Goal: Task Accomplishment & Management: Complete application form

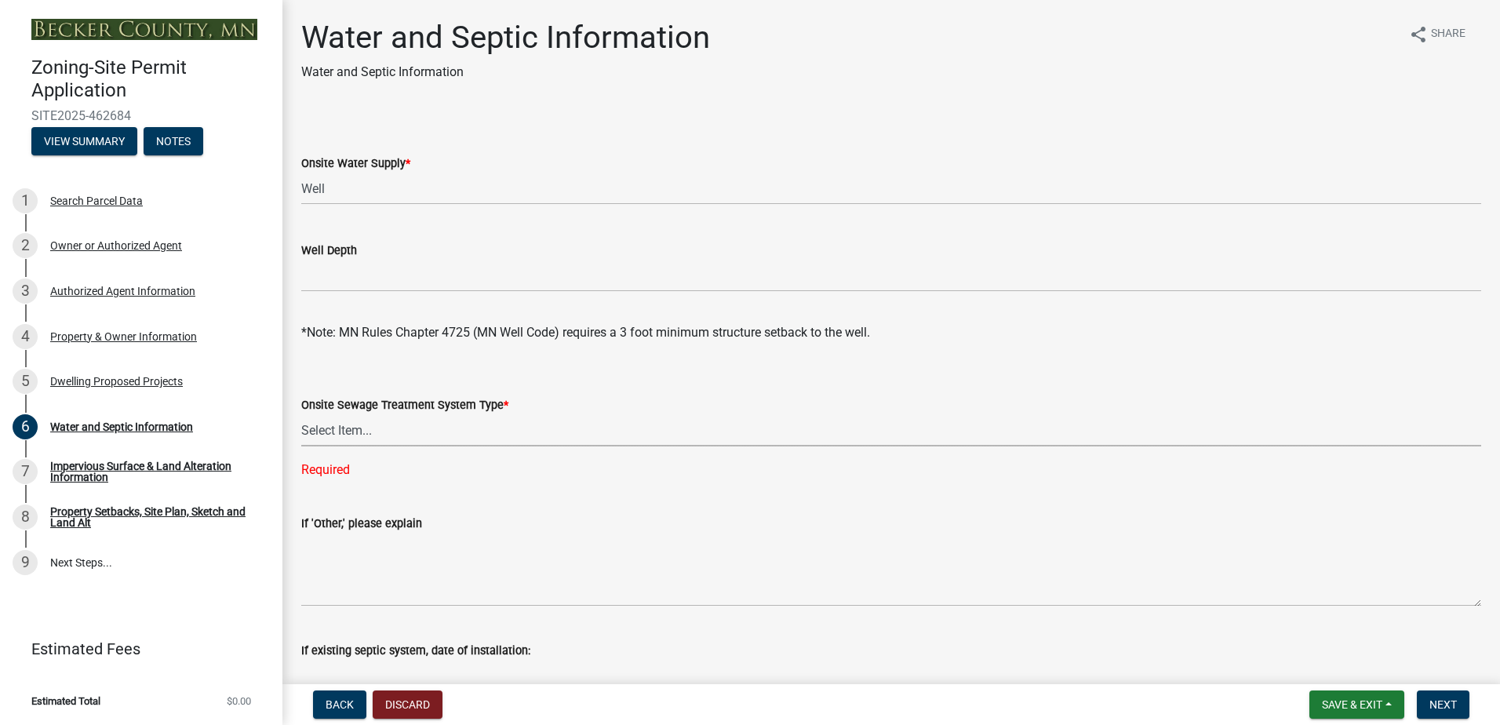
select select "9c51a48b-0bee-4836-8d5c-beab6e77ad2a"
click at [372, 191] on select "Select Item... Well New Well to be Installed Attached to City Water System No o…" at bounding box center [891, 189] width 1180 height 32
click at [301, 173] on select "Select Item... Well New Well to be Installed Attached to City Water System No o…" at bounding box center [891, 189] width 1180 height 32
click at [357, 432] on select "Select Item... No existing or proposed septic Proposed New or Corrected Septic …" at bounding box center [891, 430] width 1180 height 32
click at [301, 414] on select "Select Item... No existing or proposed septic Proposed New or Corrected Septic …" at bounding box center [891, 430] width 1180 height 32
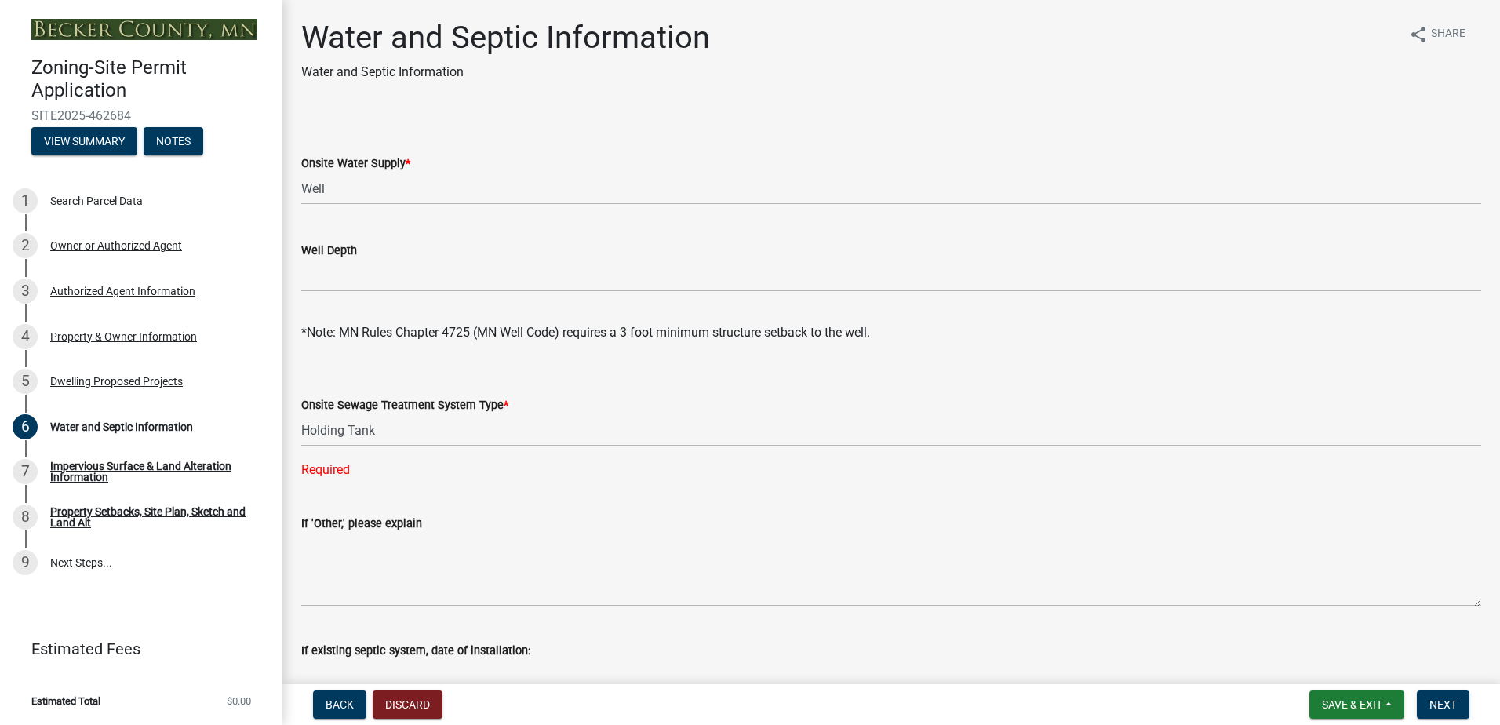
select select "bb0103e2-6f27-4335-a860-183be8d3b6e1"
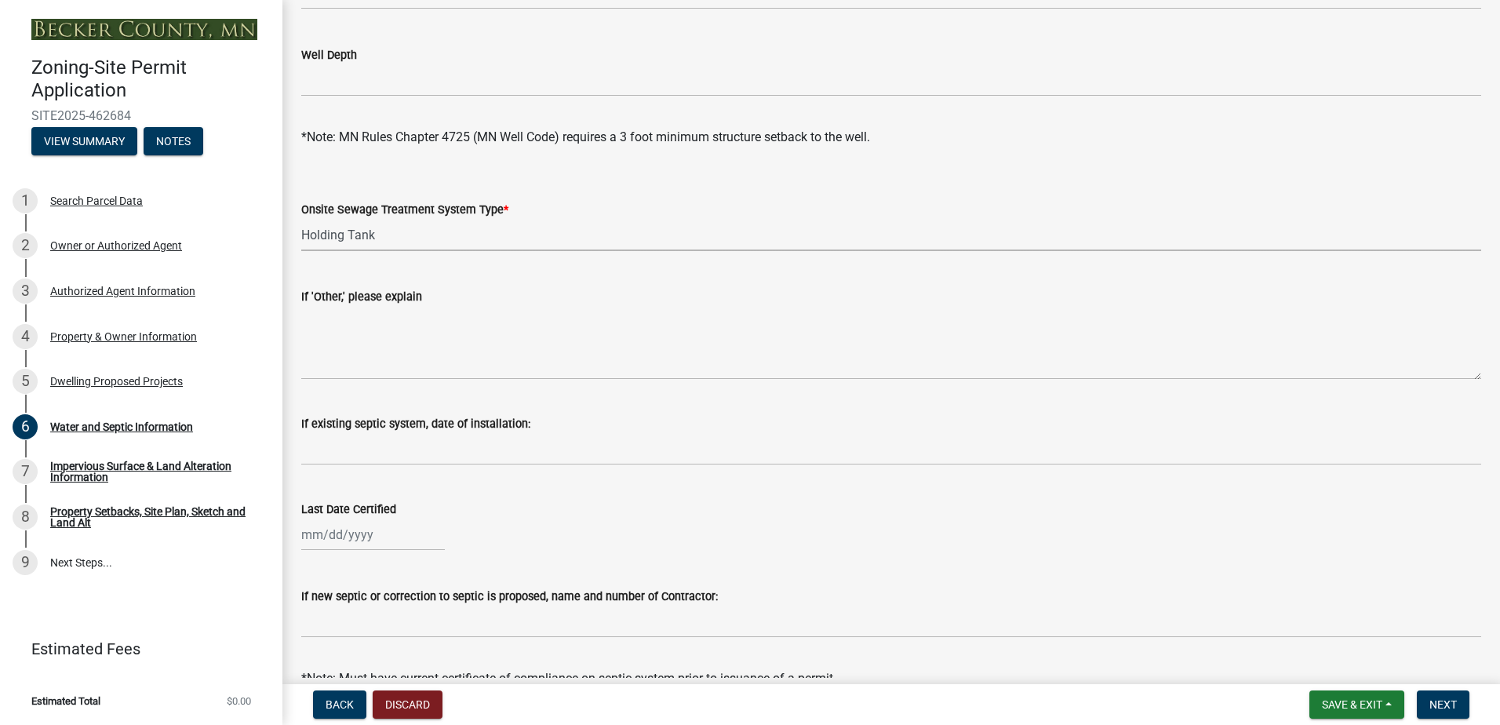
scroll to position [235, 0]
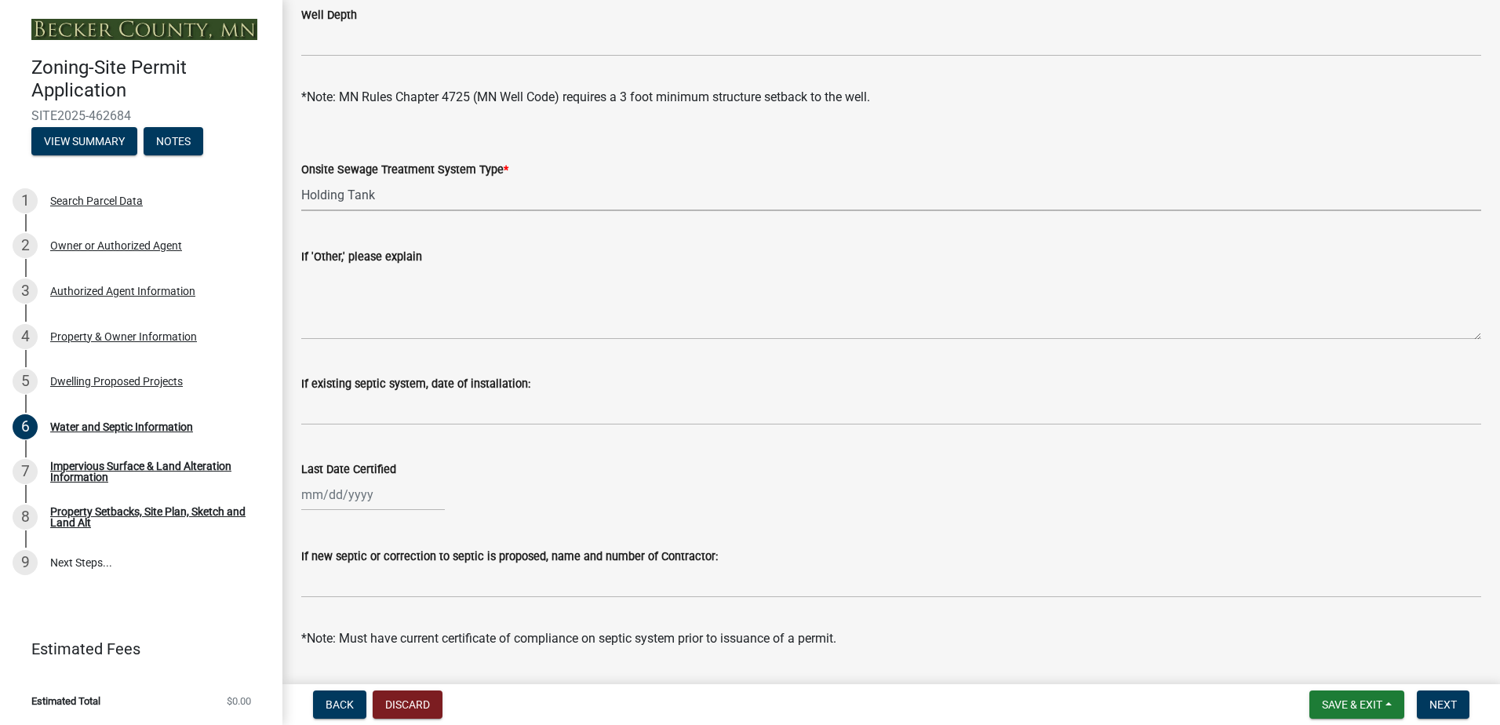
click at [377, 497] on div at bounding box center [373, 495] width 144 height 32
select select "8"
select select "2025"
click at [304, 492] on input "Last Date Certified" at bounding box center [373, 495] width 144 height 32
type input "05152013"
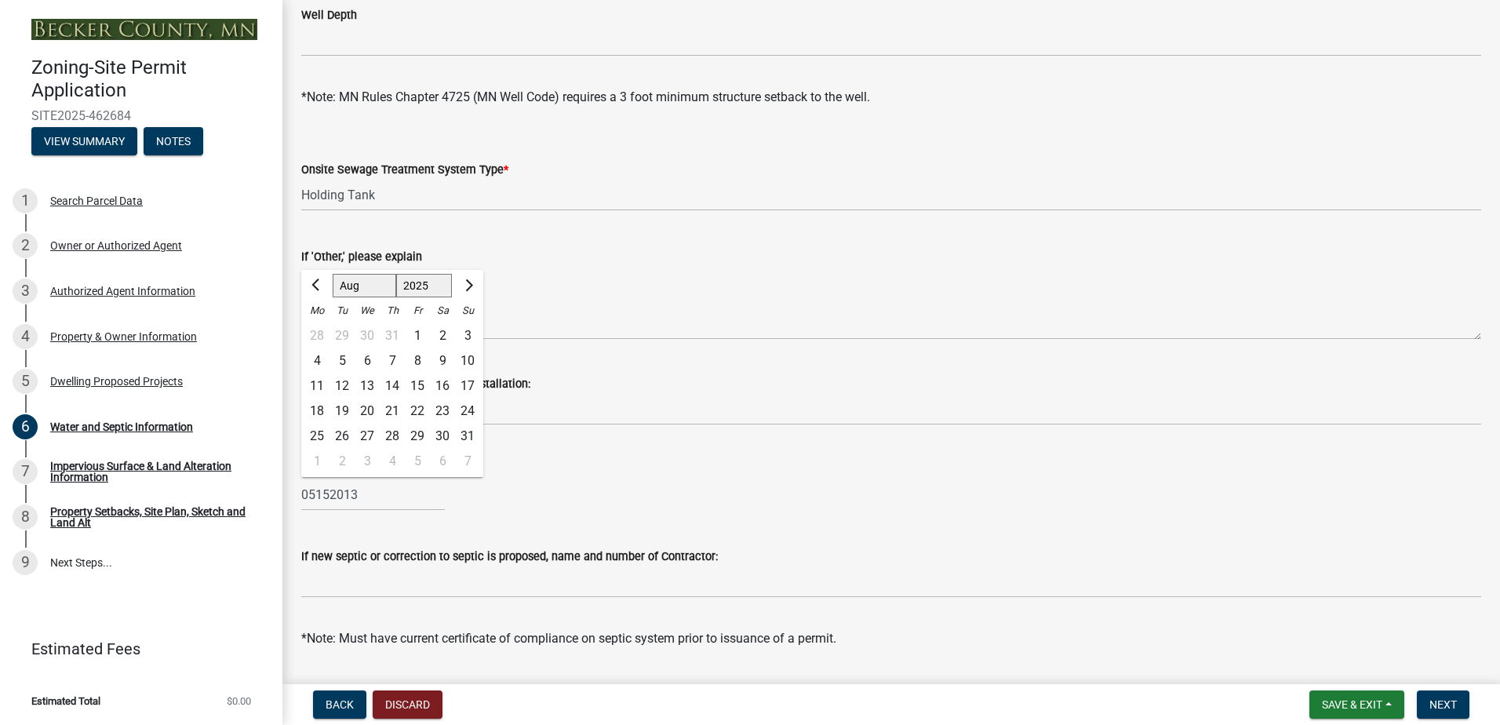
click at [456, 507] on div "05152013 [PERSON_NAME] Feb Mar Apr [PERSON_NAME][DATE] Sep Oct Nov [DATE] 1526 …" at bounding box center [891, 495] width 1180 height 32
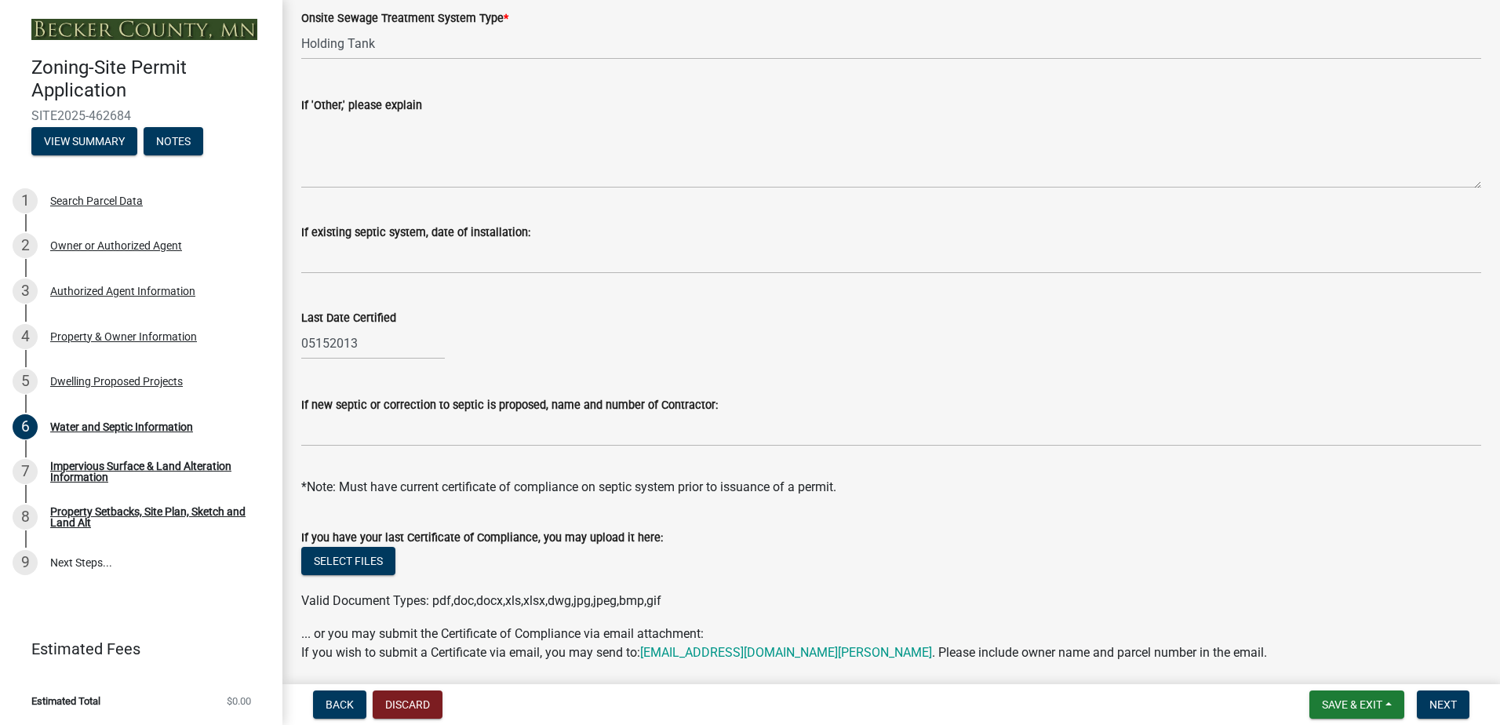
scroll to position [445, 0]
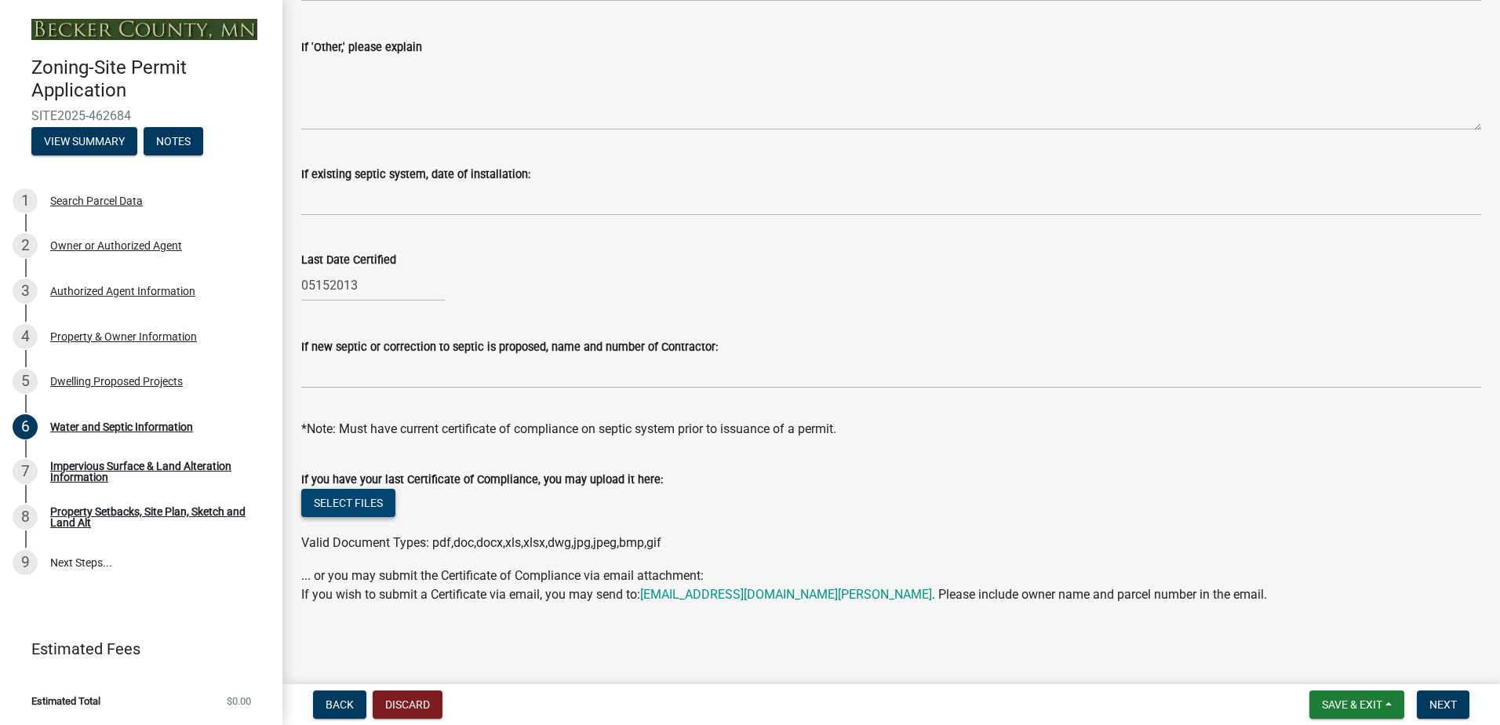
click at [346, 505] on button "Select files" at bounding box center [348, 503] width 94 height 28
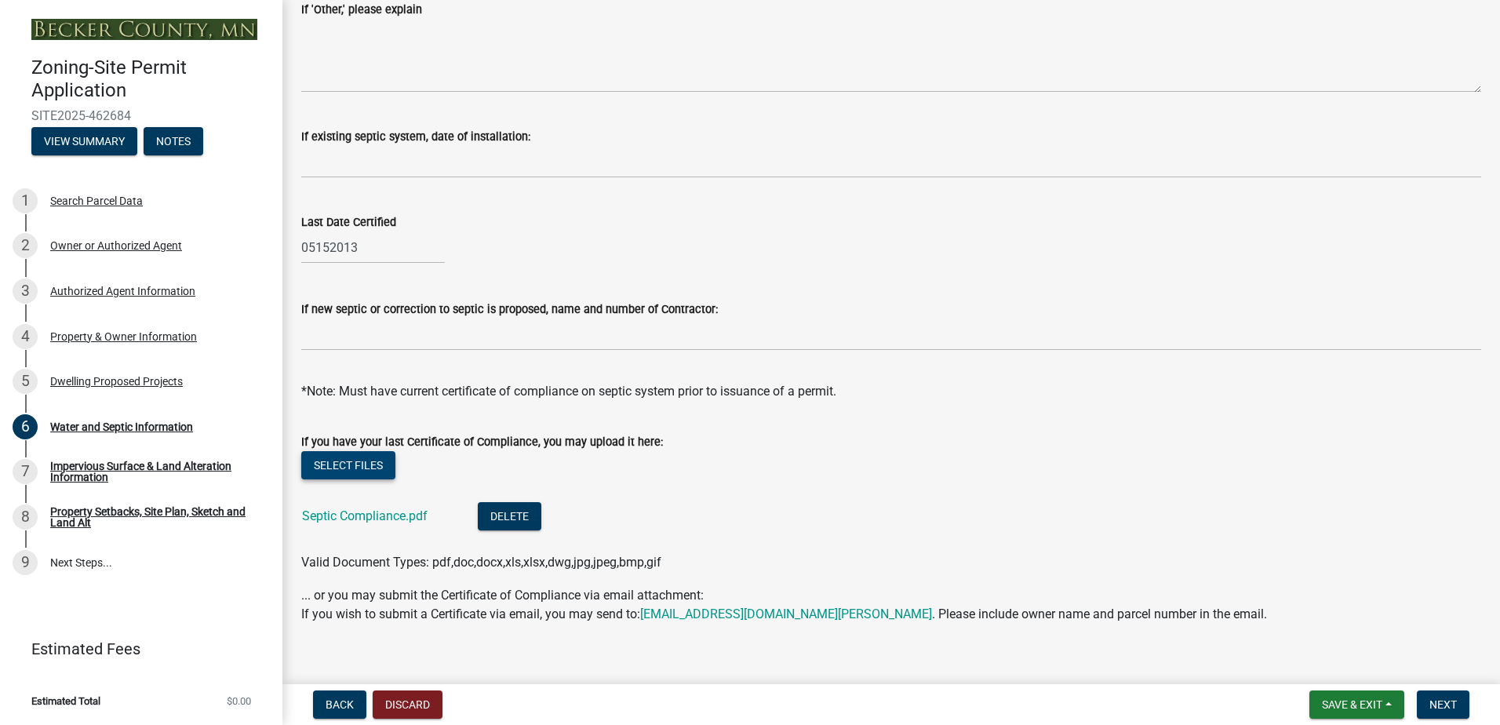
scroll to position [502, 0]
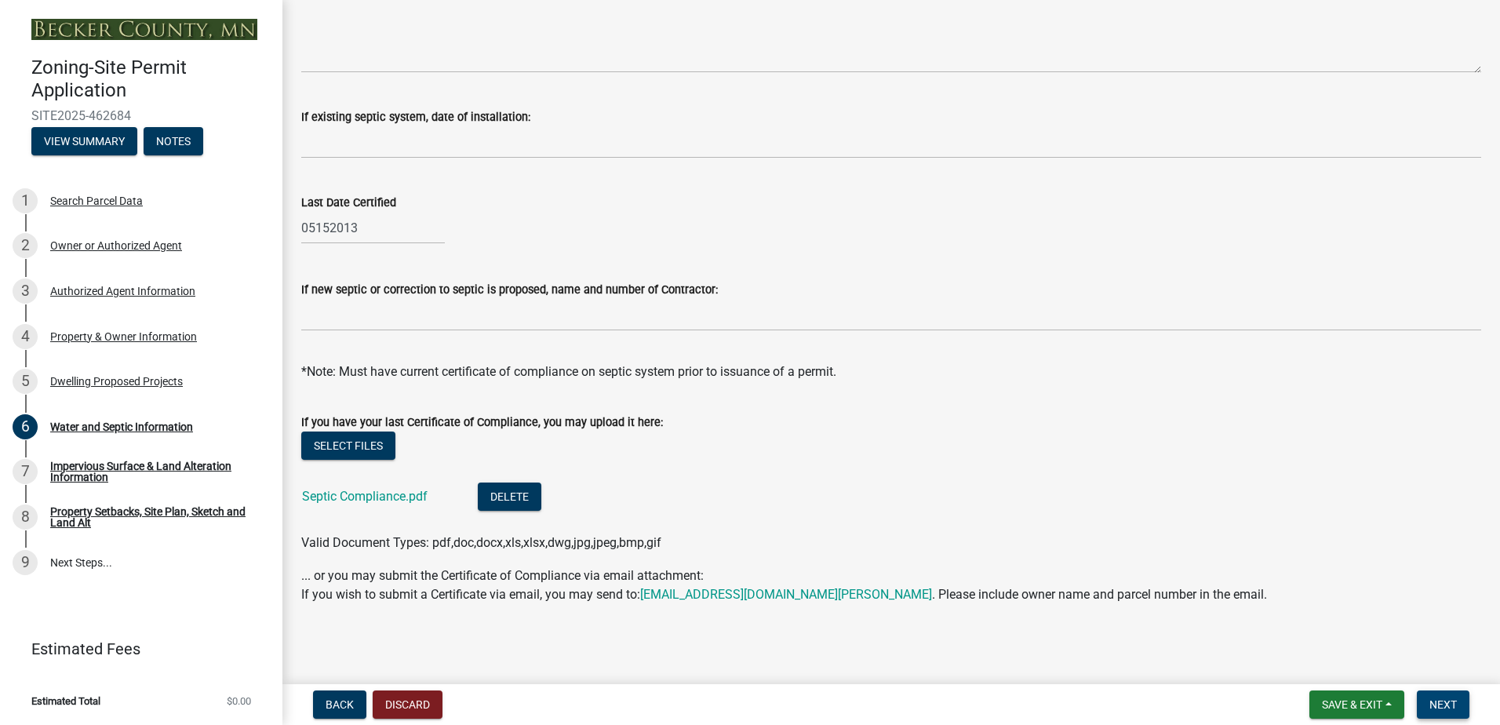
click at [1453, 703] on span "Next" at bounding box center [1443, 704] width 27 height 13
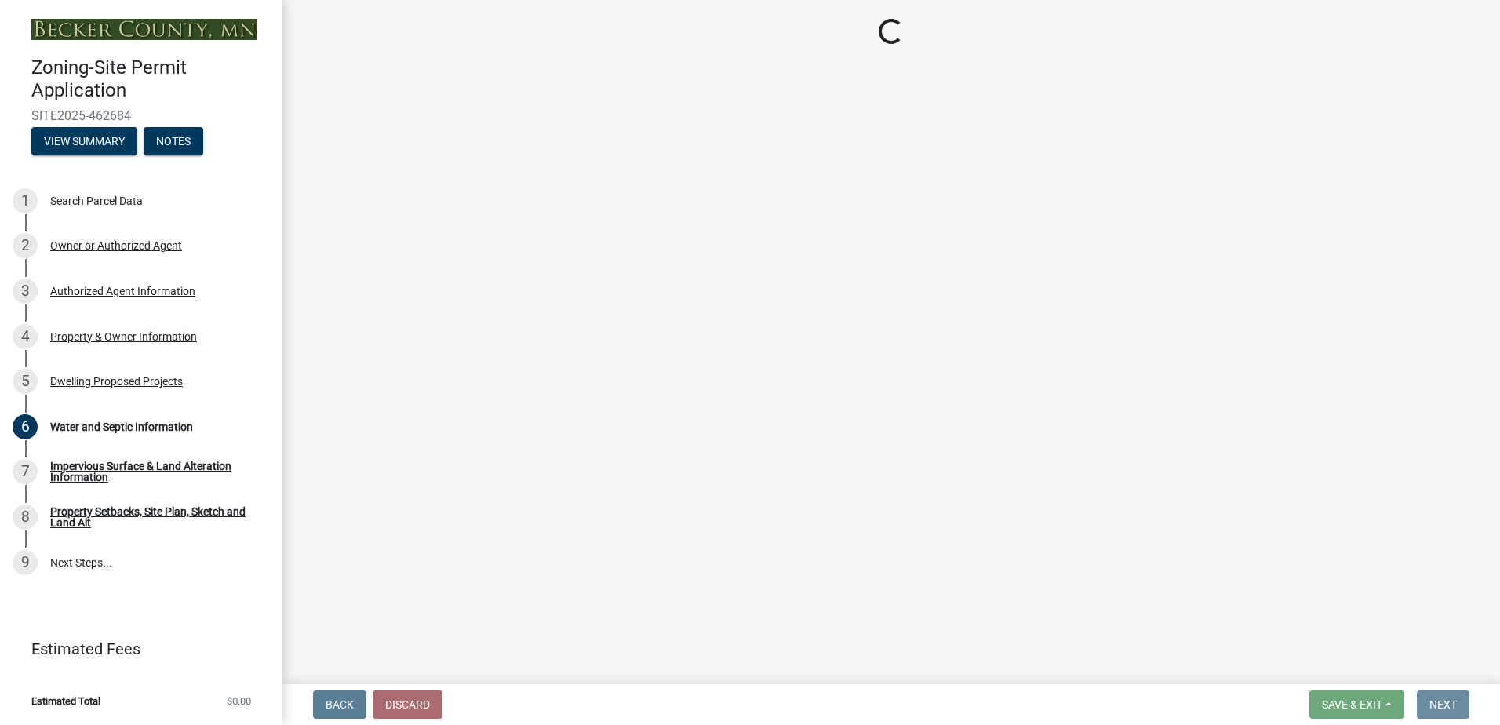
scroll to position [0, 0]
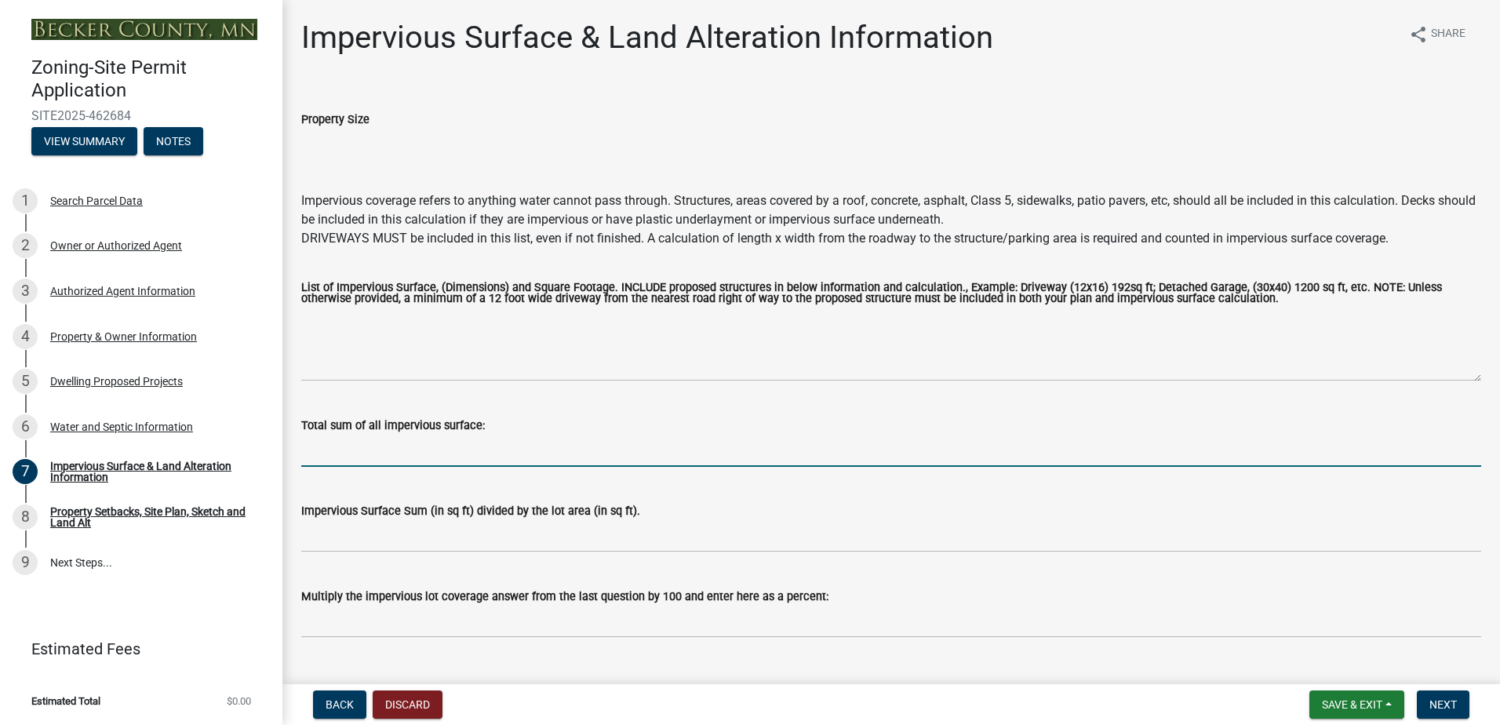
click at [481, 451] on input "Total sum of all impervious surface:" at bounding box center [891, 451] width 1180 height 32
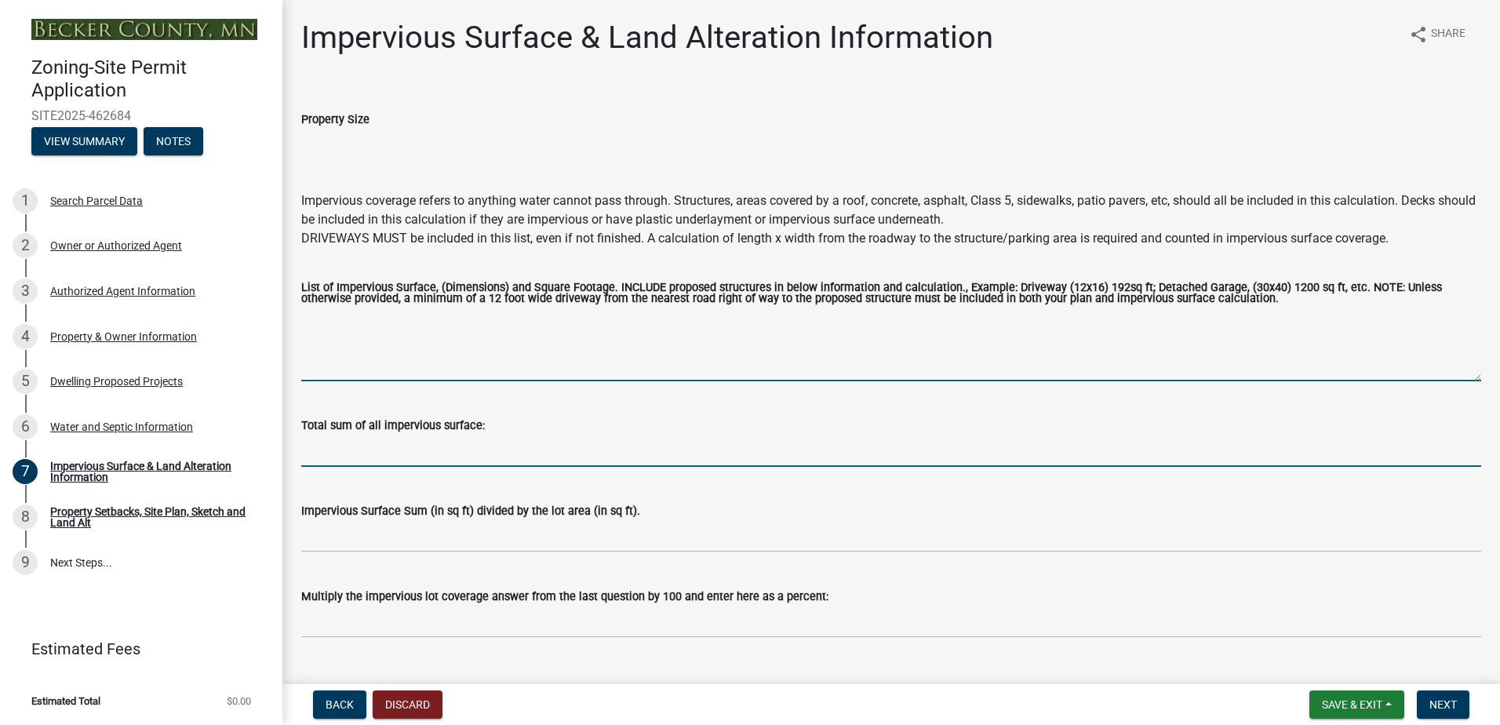
click at [446, 359] on textarea "List of Impervious Surface, (Dimensions) and Square Footage. INCLUDE proposed s…" at bounding box center [891, 345] width 1180 height 74
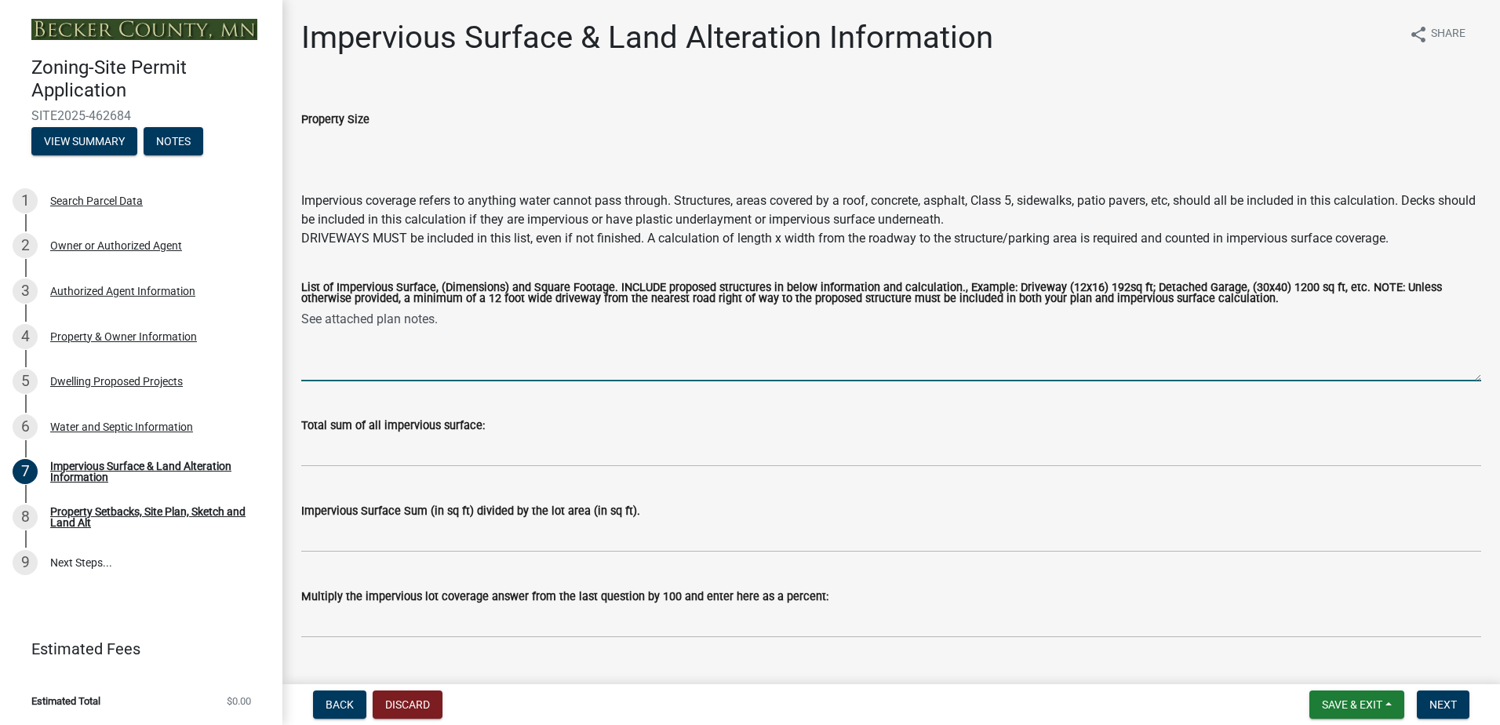
type textarea "See attached plan notes."
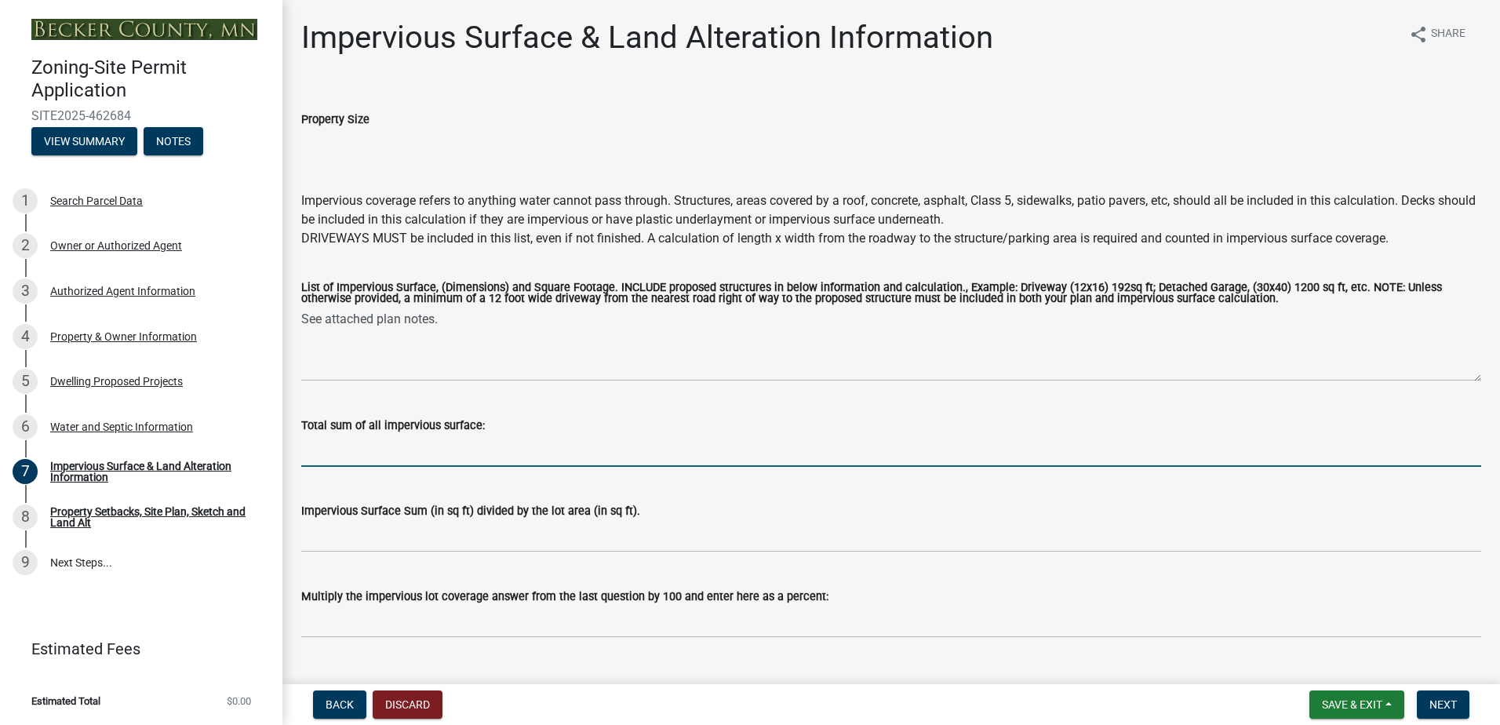
click at [324, 448] on input "Total sum of all impervious surface:" at bounding box center [891, 451] width 1180 height 32
type input "2674.38"
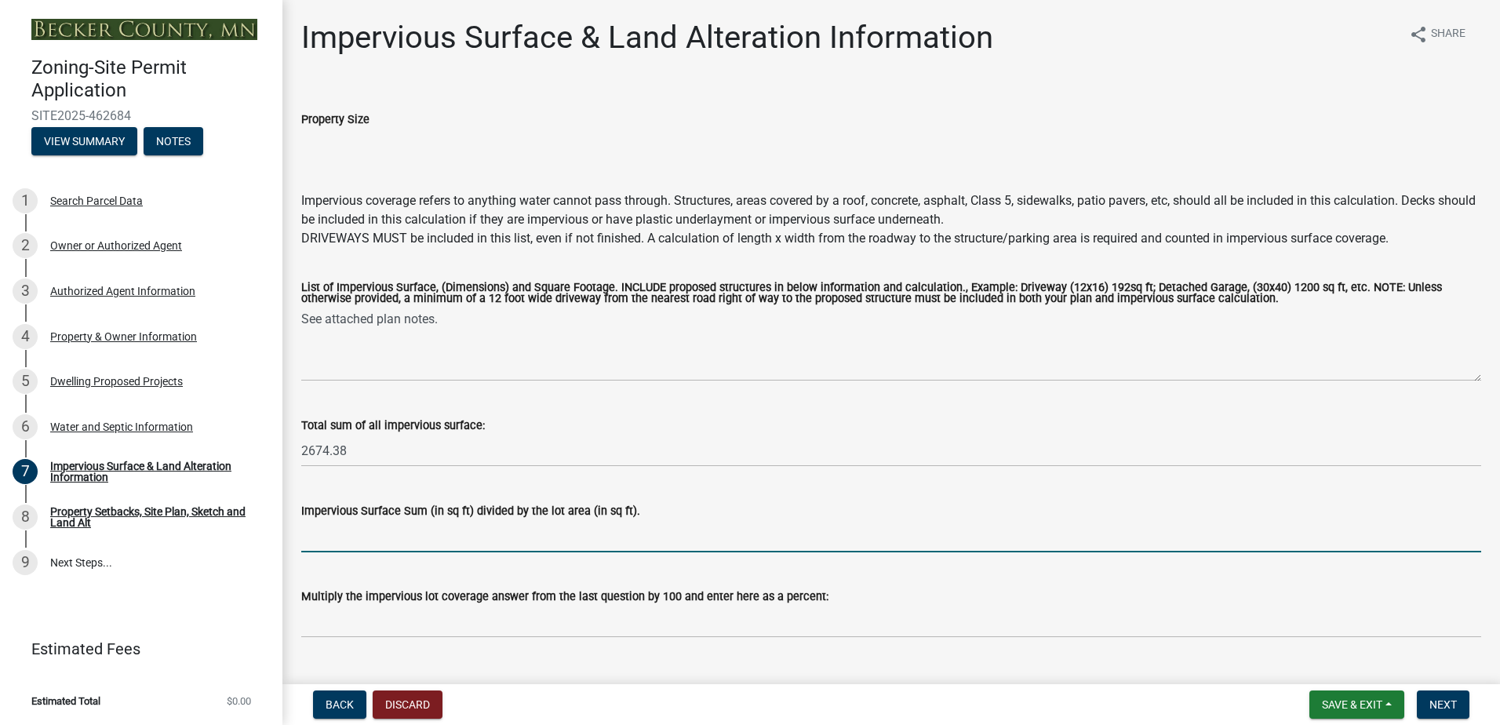
click at [382, 542] on input "Impervious Surface Sum (in sq ft) divided by the lot area (in sq ft)." at bounding box center [891, 536] width 1180 height 32
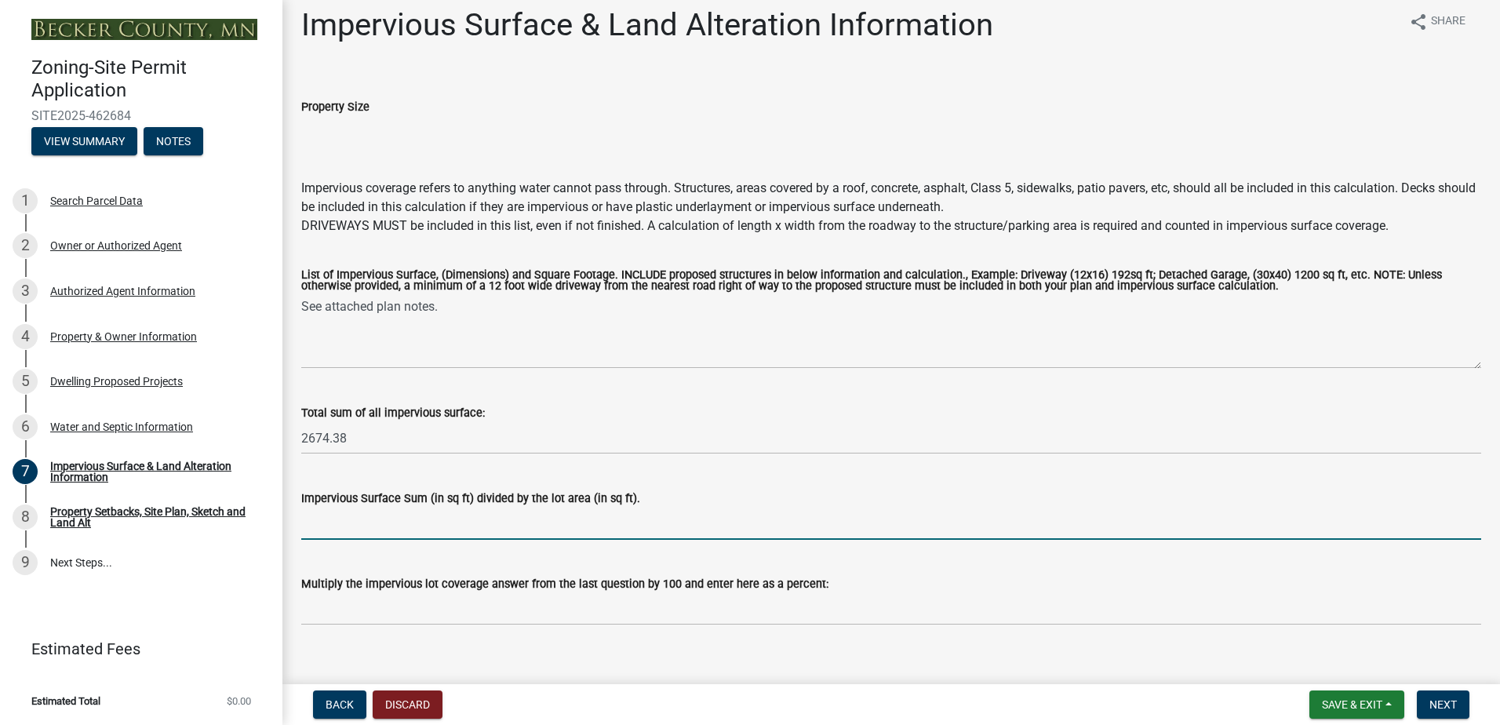
scroll to position [35, 0]
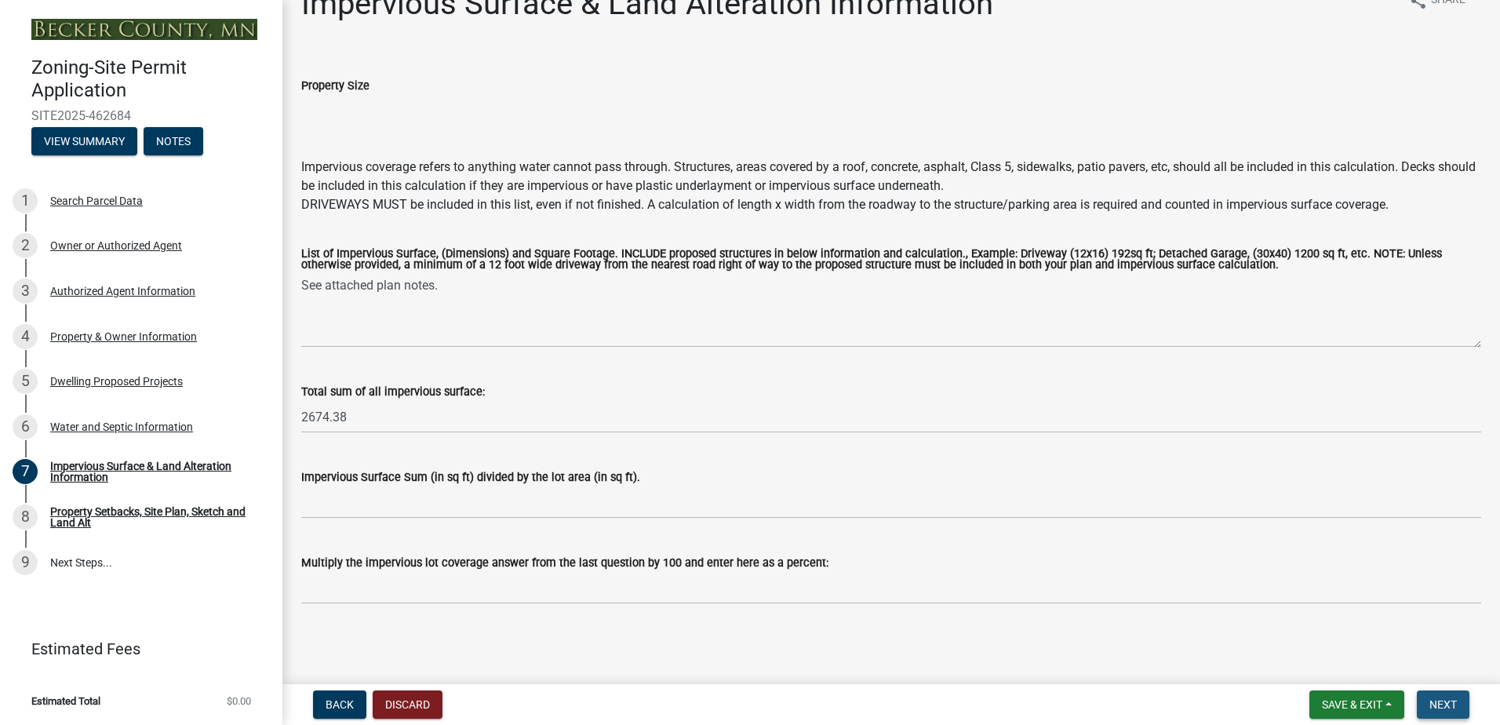
click at [1436, 705] on span "Next" at bounding box center [1443, 704] width 27 height 13
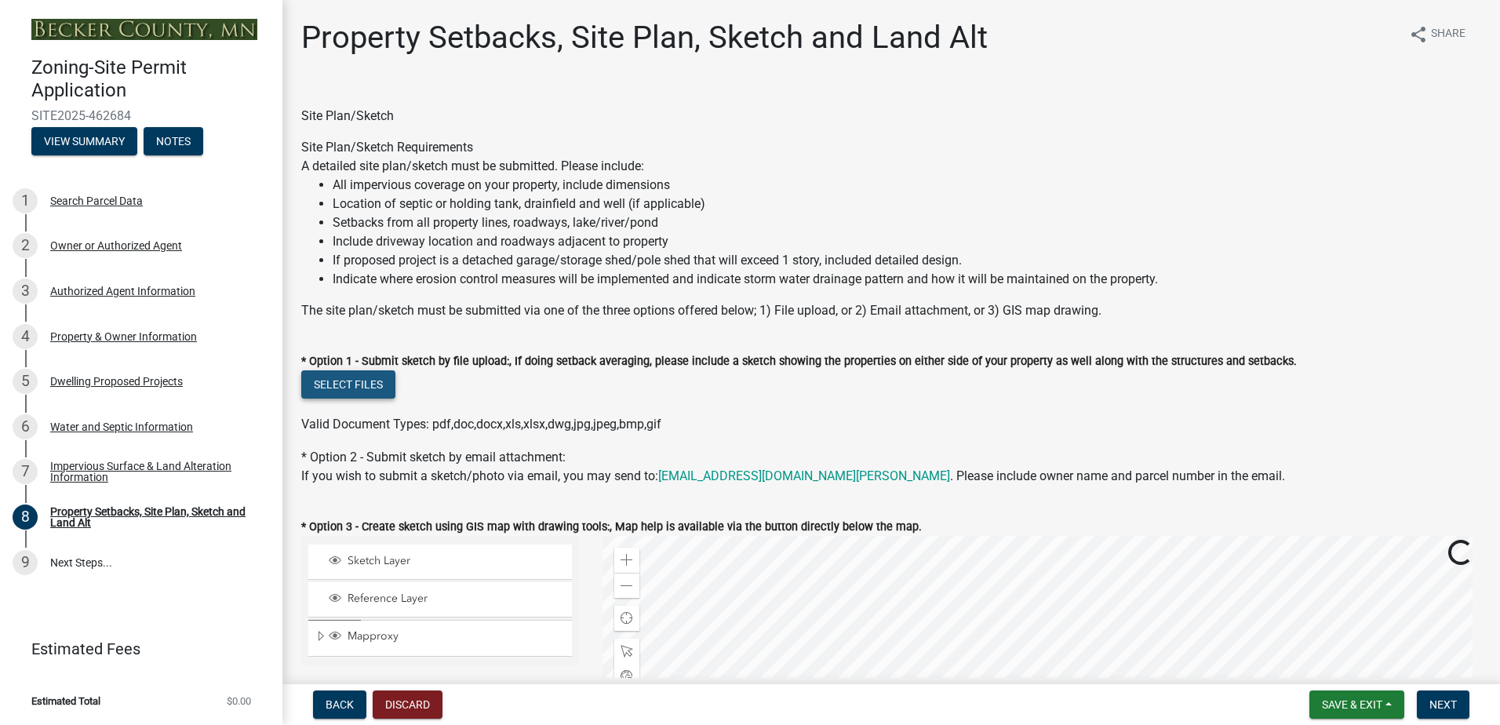
click at [365, 383] on button "Select files" at bounding box center [348, 384] width 94 height 28
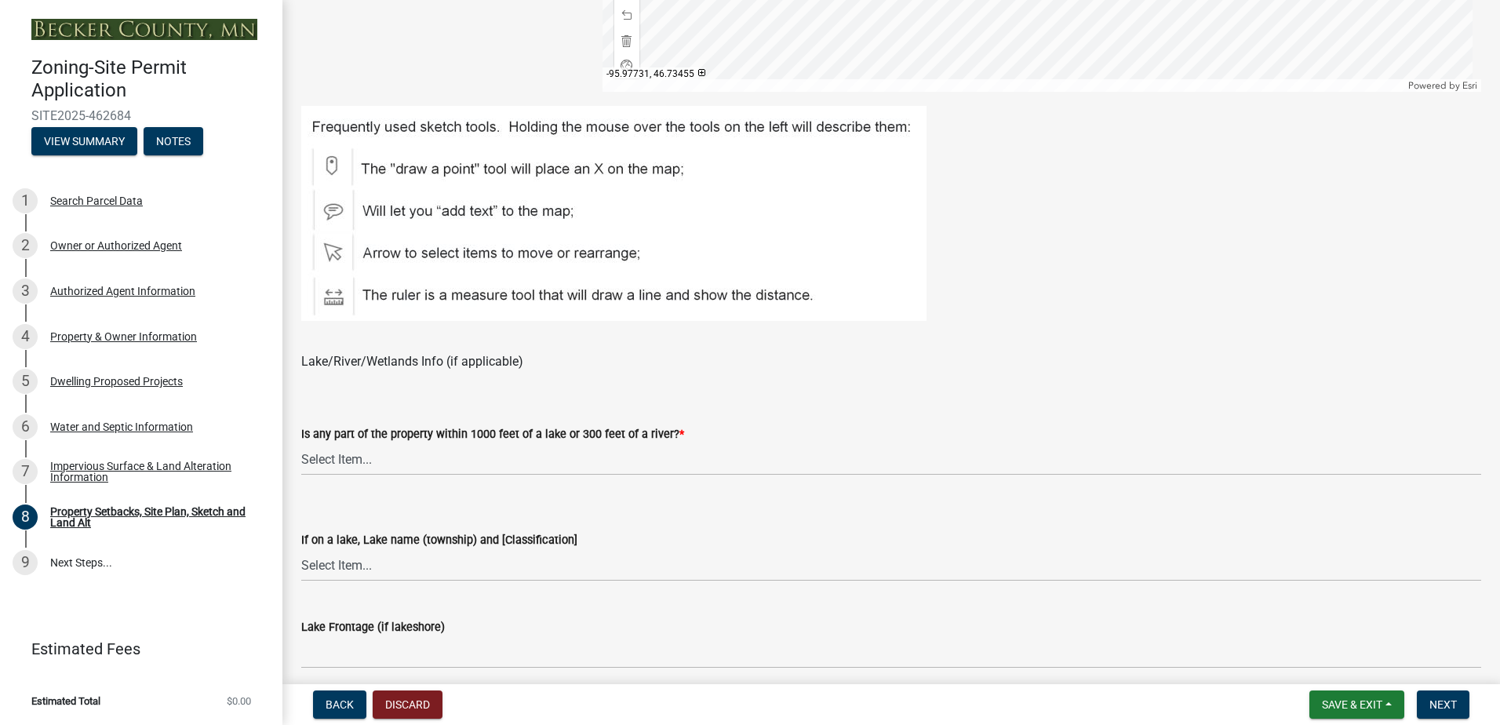
scroll to position [942, 0]
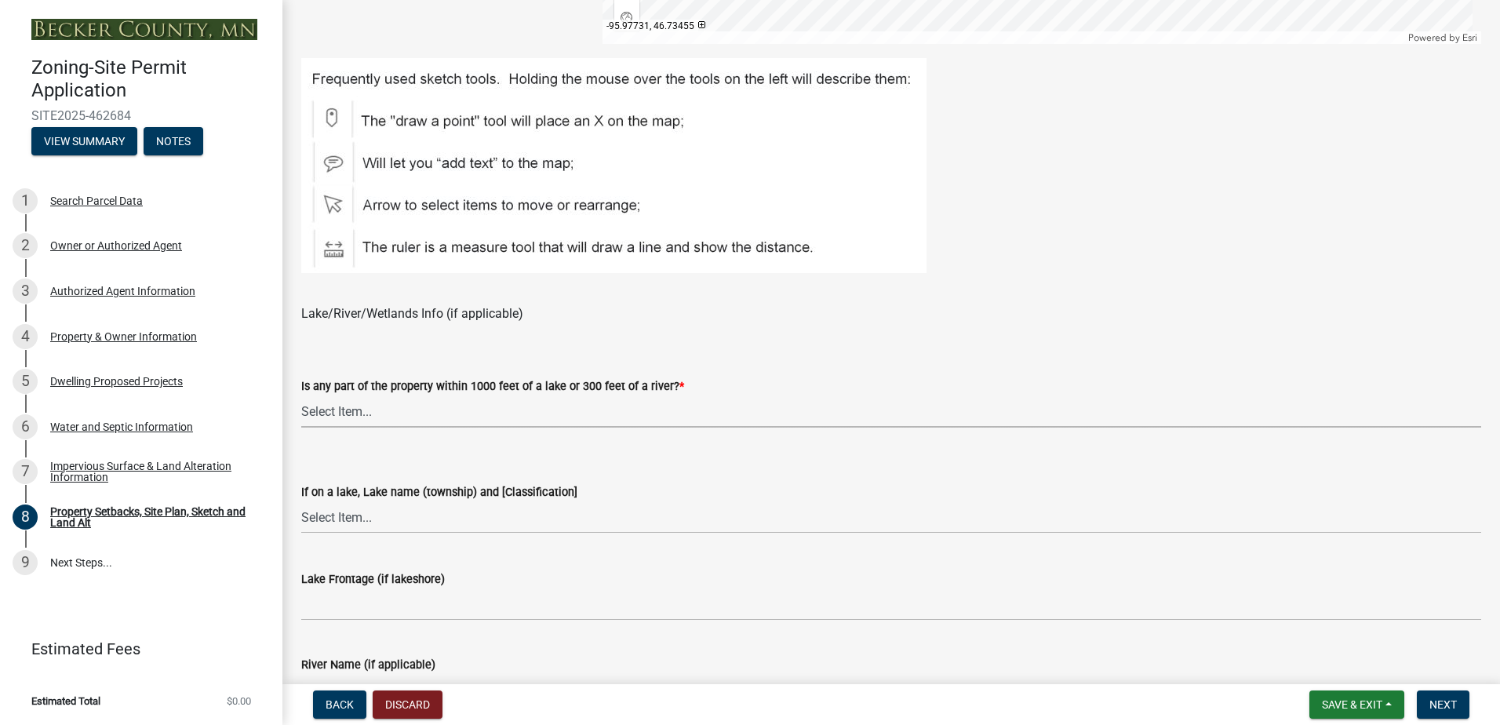
click at [495, 416] on select "Select Item... Shoreland-Riparian (Property is bordering a lake, river or strea…" at bounding box center [891, 411] width 1180 height 32
click at [301, 395] on select "Select Item... Shoreland-Riparian (Property is bordering a lake, river or strea…" at bounding box center [891, 411] width 1180 height 32
select select "7b13c63f-e699-4112-b373-98fbd28ec536"
click at [438, 517] on select "Select Item... [GEOGRAPHIC_DATA] is not listed below [GEOGRAPHIC_DATA] ([GEOGRA…" at bounding box center [891, 517] width 1180 height 32
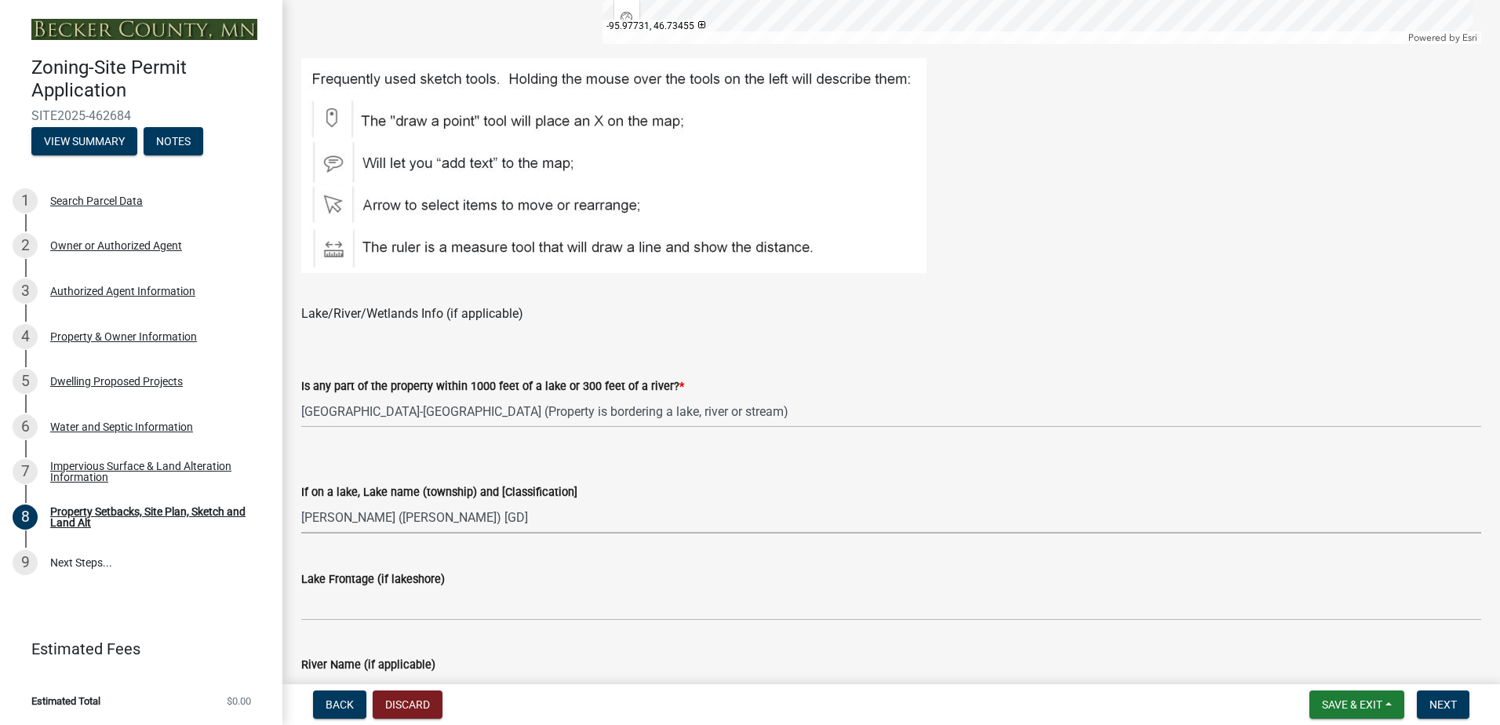
click at [301, 501] on select "Select Item... [GEOGRAPHIC_DATA] is not listed below [GEOGRAPHIC_DATA] ([GEOGRA…" at bounding box center [891, 517] width 1180 height 32
select select "d7ed81d3-cd60-4660-969c-0852c303b075"
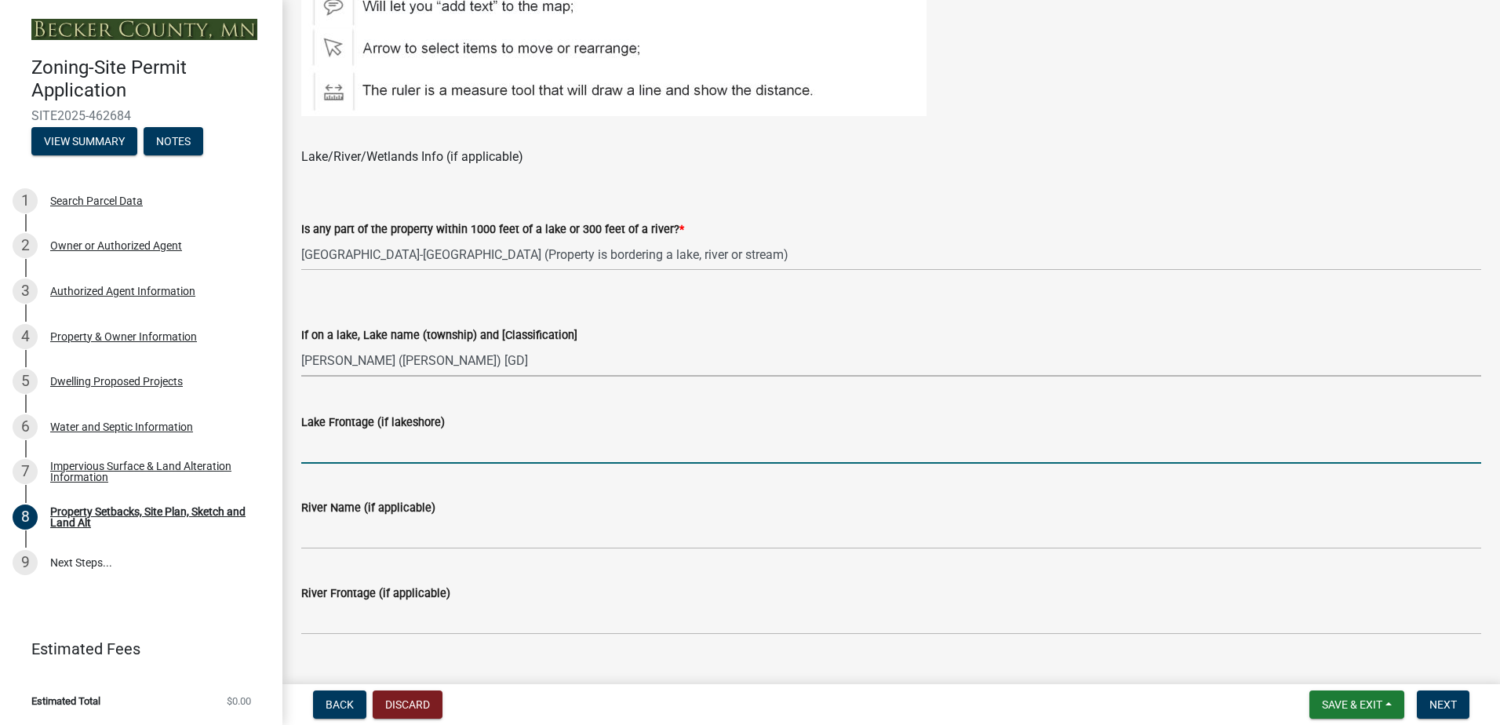
click at [357, 446] on input "Lake Frontage (if lakeshore)" at bounding box center [891, 448] width 1180 height 32
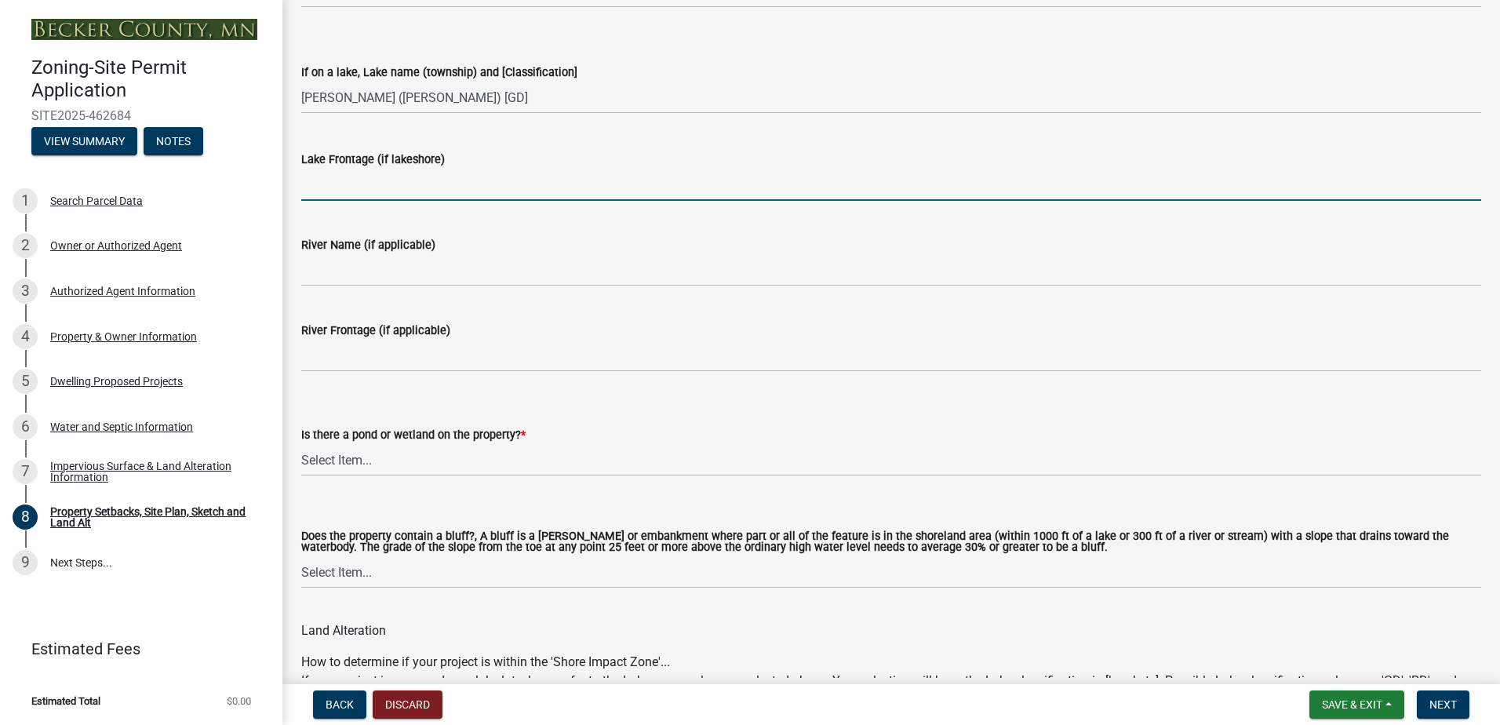
scroll to position [1412, 0]
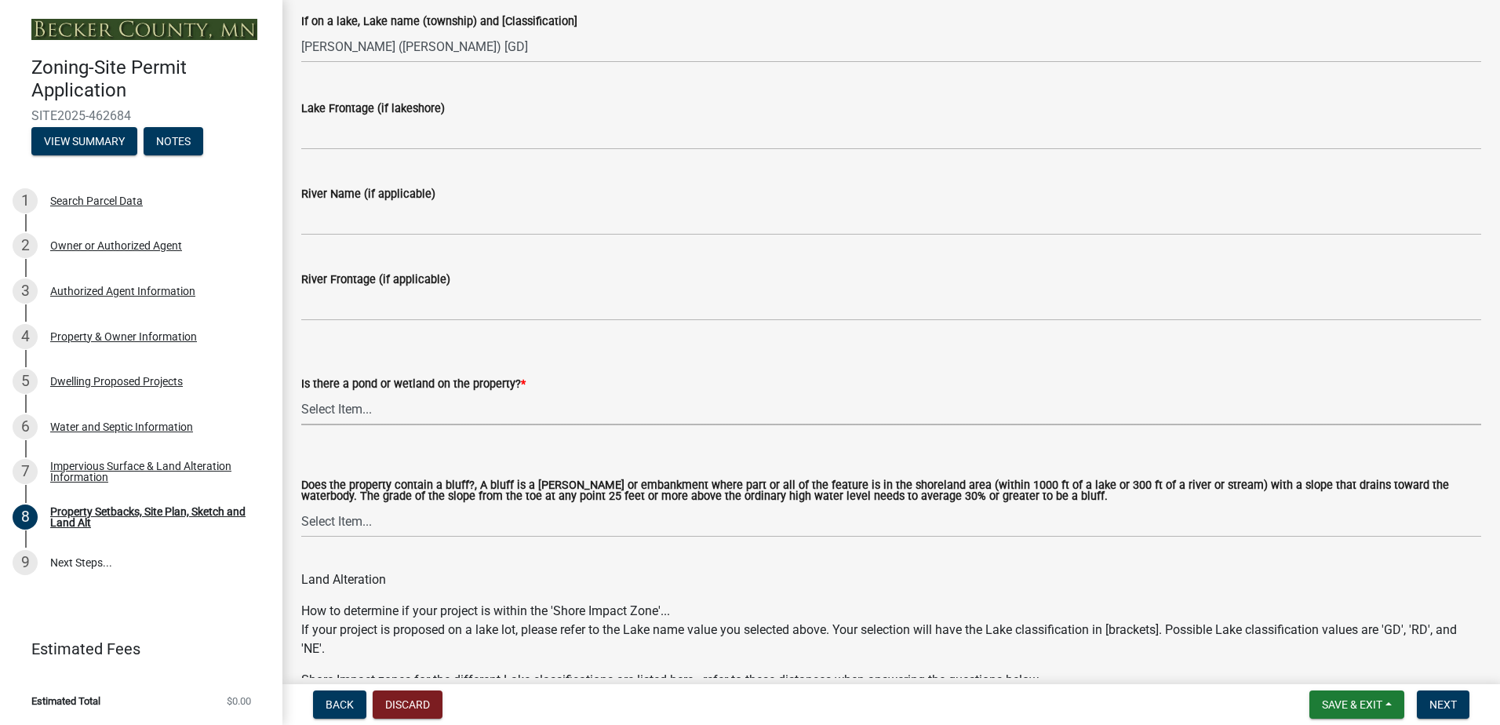
click at [380, 417] on select "Select Item... Yes No" at bounding box center [891, 409] width 1180 height 32
click at [301, 393] on select "Select Item... Yes No" at bounding box center [891, 409] width 1180 height 32
select select "b56a4575-9846-47cf-8067-c59a4853da22"
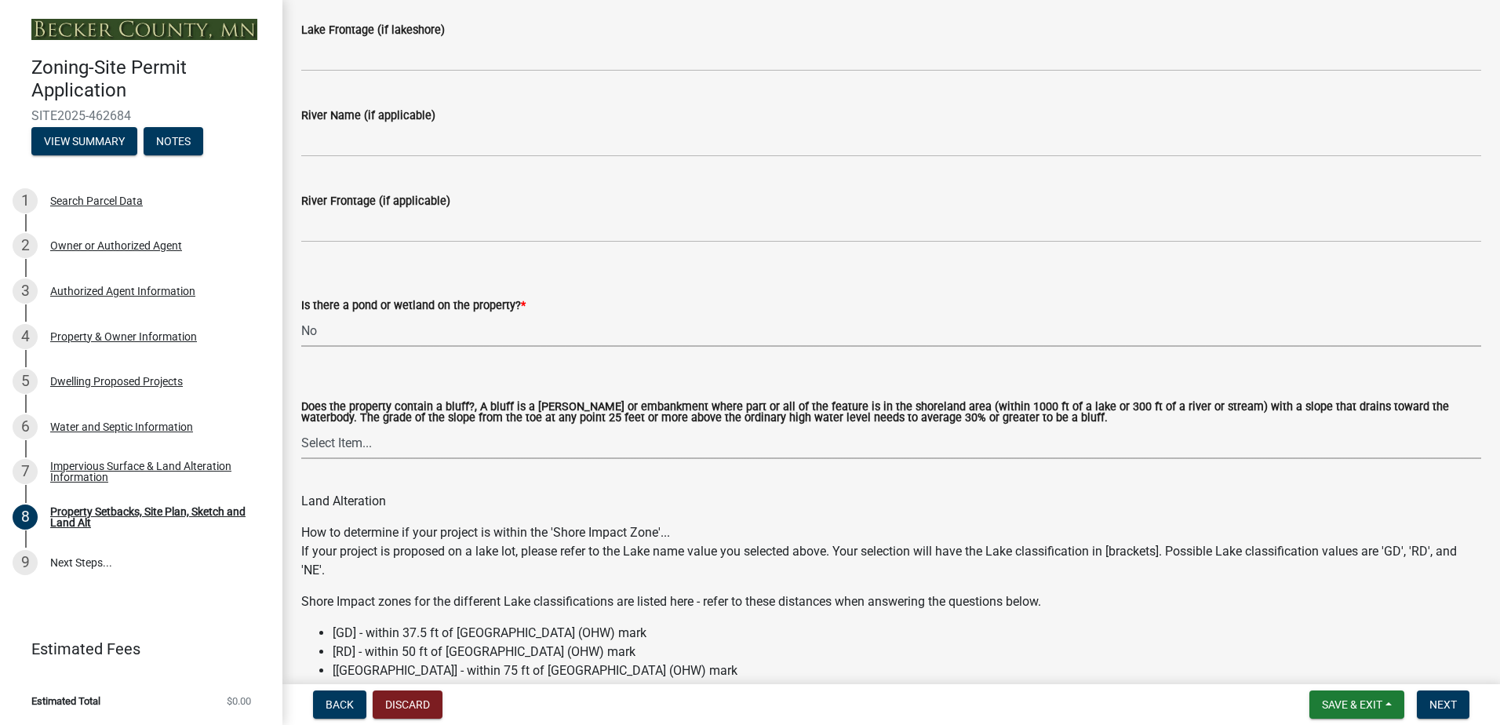
click at [397, 443] on select "Select Item... Yes No" at bounding box center [891, 443] width 1180 height 32
click at [301, 428] on select "Select Item... Yes No" at bounding box center [891, 443] width 1180 height 32
select select "12f785fb-c378-4b18-841c-21c73dc99083"
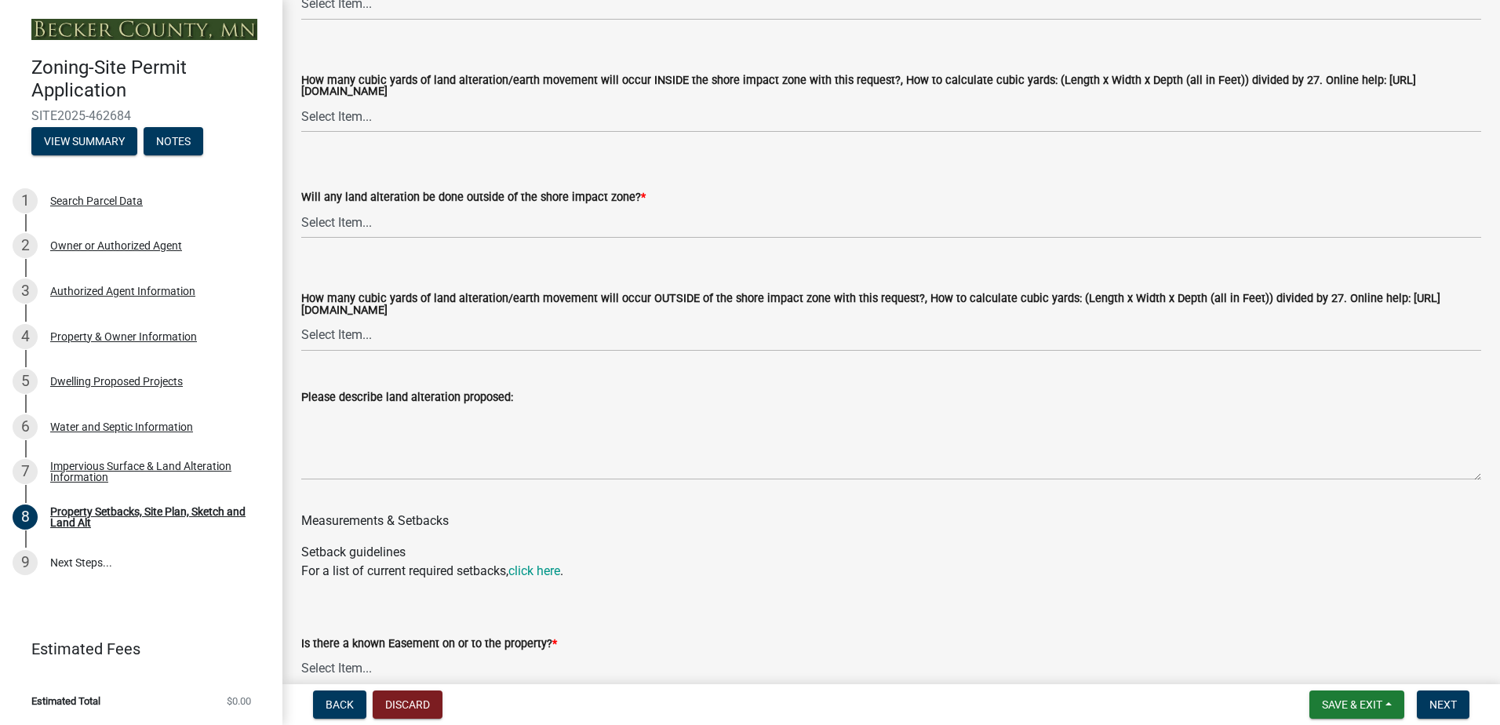
scroll to position [1962, 0]
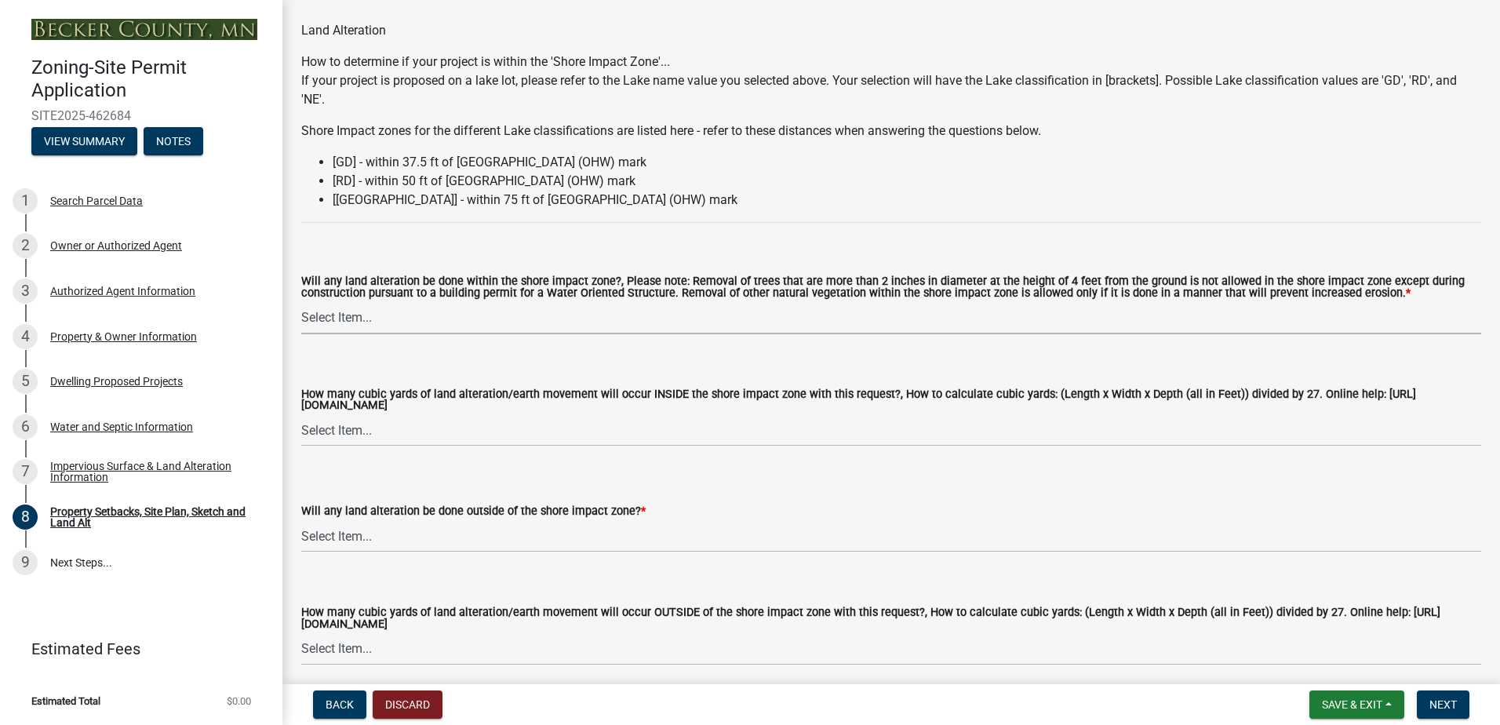
click at [579, 316] on select "Select Item... Yes No N/A" at bounding box center [891, 318] width 1180 height 32
click at [301, 303] on select "Select Item... Yes No N/A" at bounding box center [891, 318] width 1180 height 32
select select "e8ab2dc3-aa3f-46f3-9b4a-37eb25ad84af"
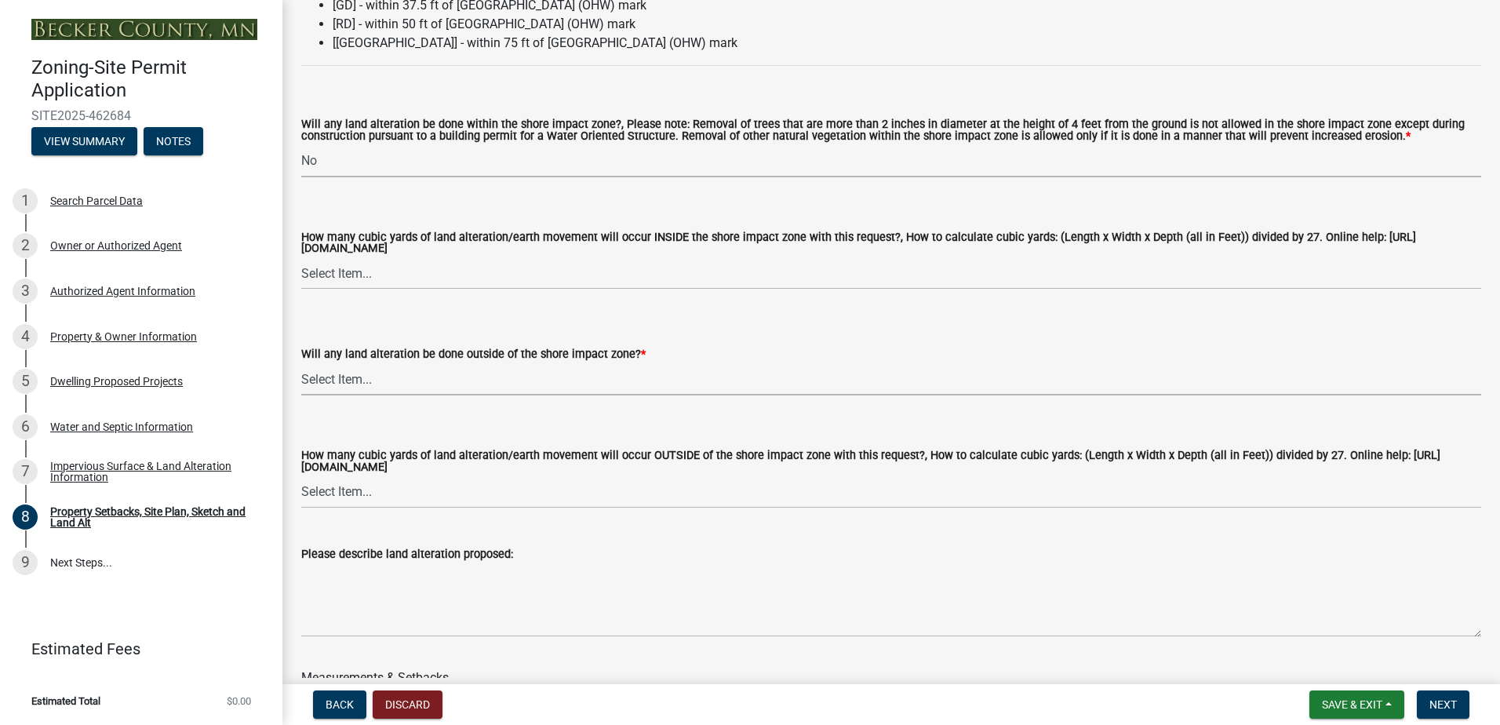
click at [439, 389] on select "Select Item... Yes No N/A" at bounding box center [891, 379] width 1180 height 32
click at [301, 366] on select "Select Item... Yes No N/A" at bounding box center [891, 379] width 1180 height 32
select select "b98836ba-4715-455d-97ab-be9a9df498a8"
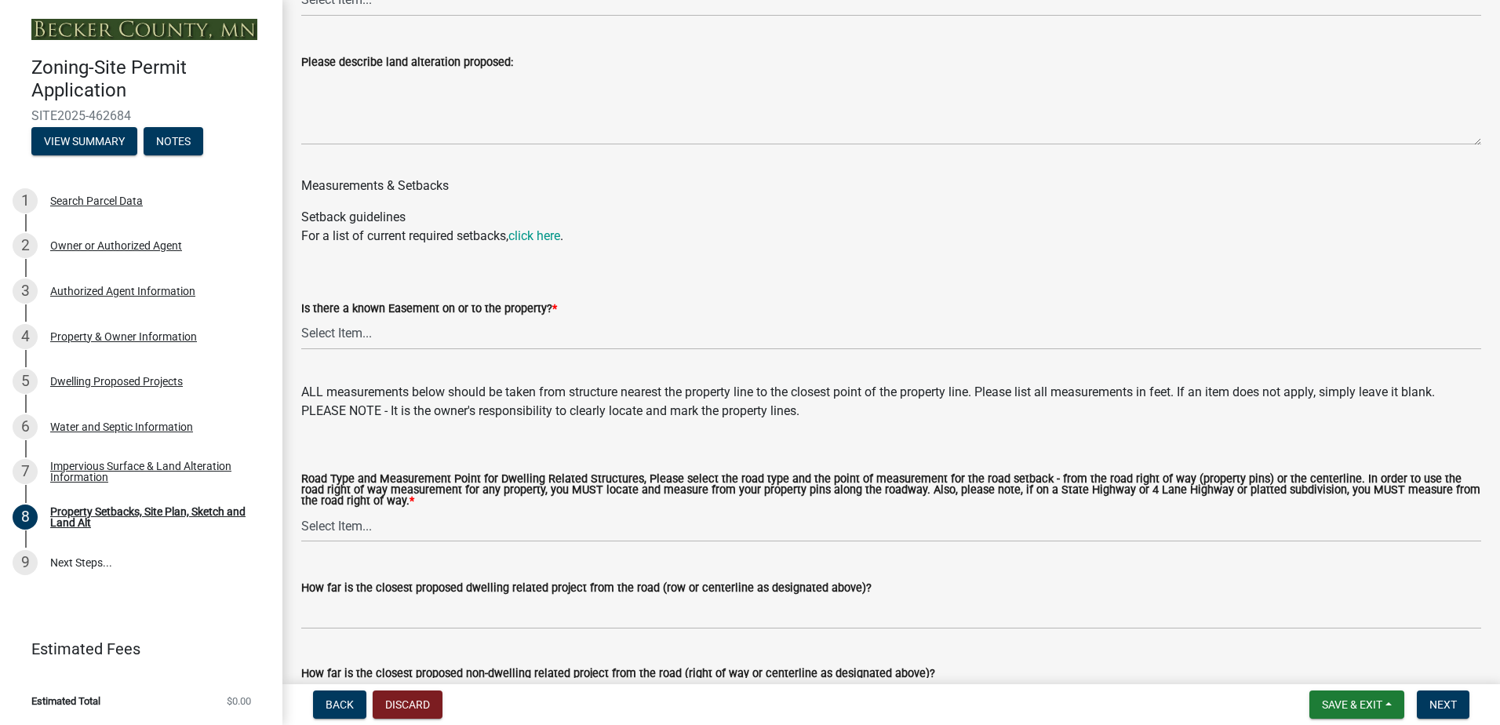
scroll to position [2668, 0]
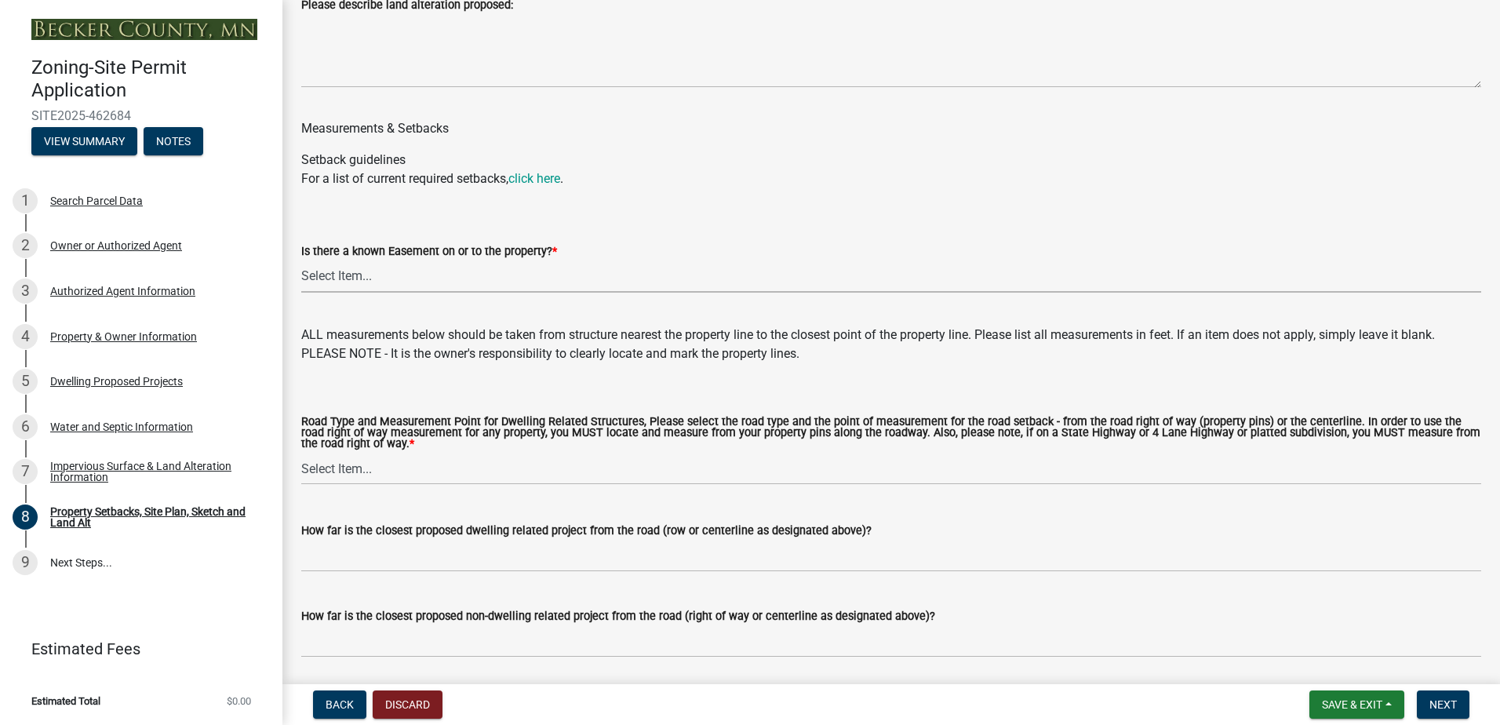
click at [359, 277] on select "Select Item... Yes No" at bounding box center [891, 277] width 1180 height 32
click at [301, 263] on select "Select Item... Yes No" at bounding box center [891, 277] width 1180 height 32
select select "c8b8ea71-7088-4e87-a493-7bc88cc2835b"
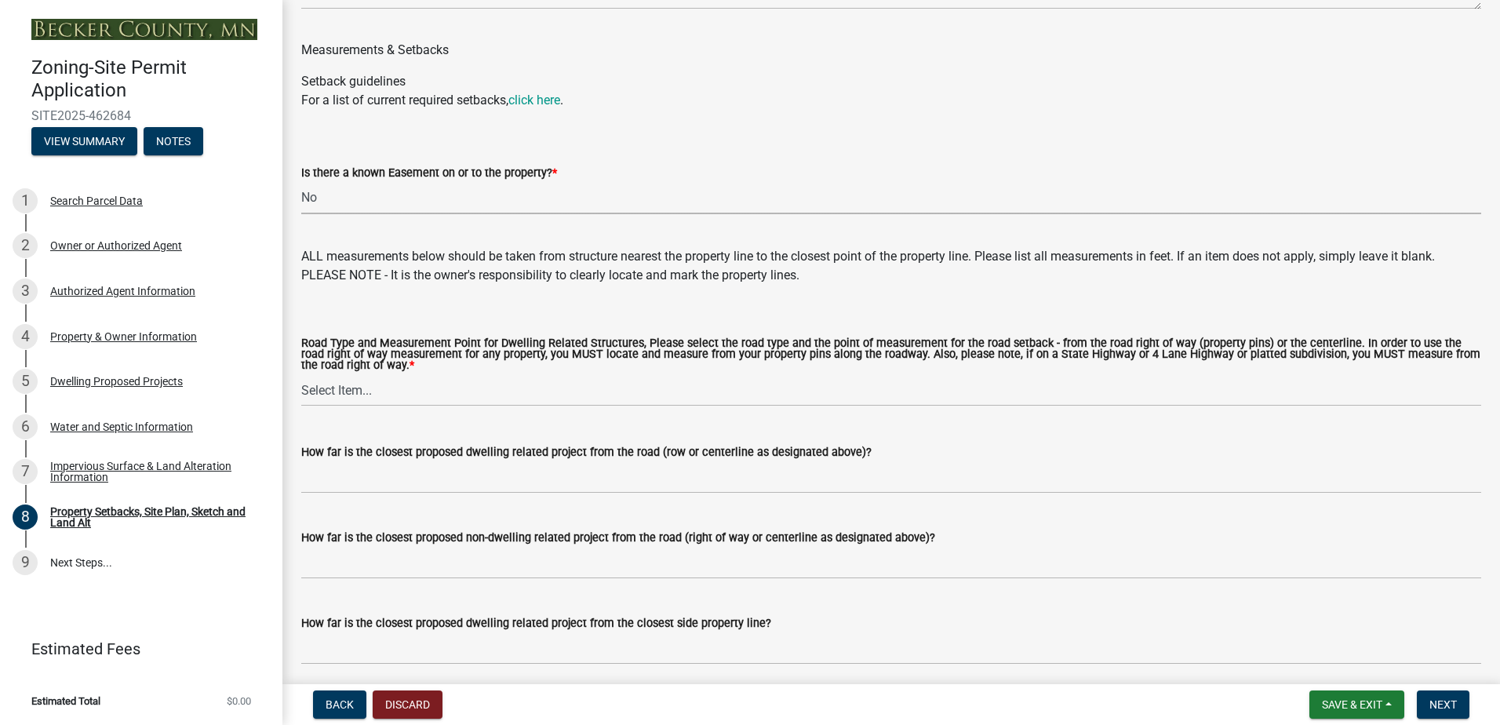
scroll to position [2825, 0]
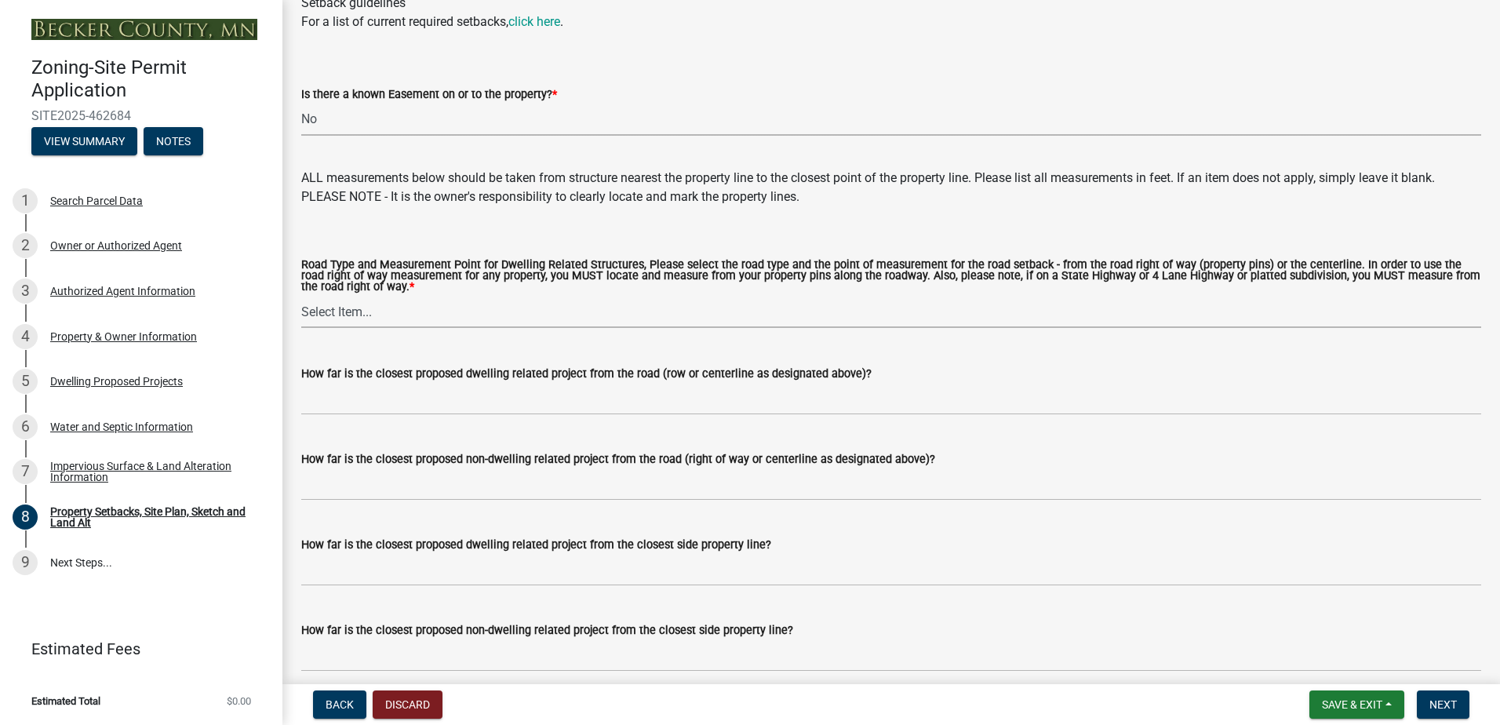
click at [371, 310] on select "Select Item... Private Easement - Right of Way Private Easement - Centerline Pu…" at bounding box center [891, 312] width 1180 height 32
click at [417, 307] on select "Select Item... Private Easement - Right of Way Private Easement - Centerline Pu…" at bounding box center [891, 312] width 1180 height 32
click at [364, 312] on select "Select Item... Private Easement - Right of Way Private Easement - Centerline Pu…" at bounding box center [891, 312] width 1180 height 32
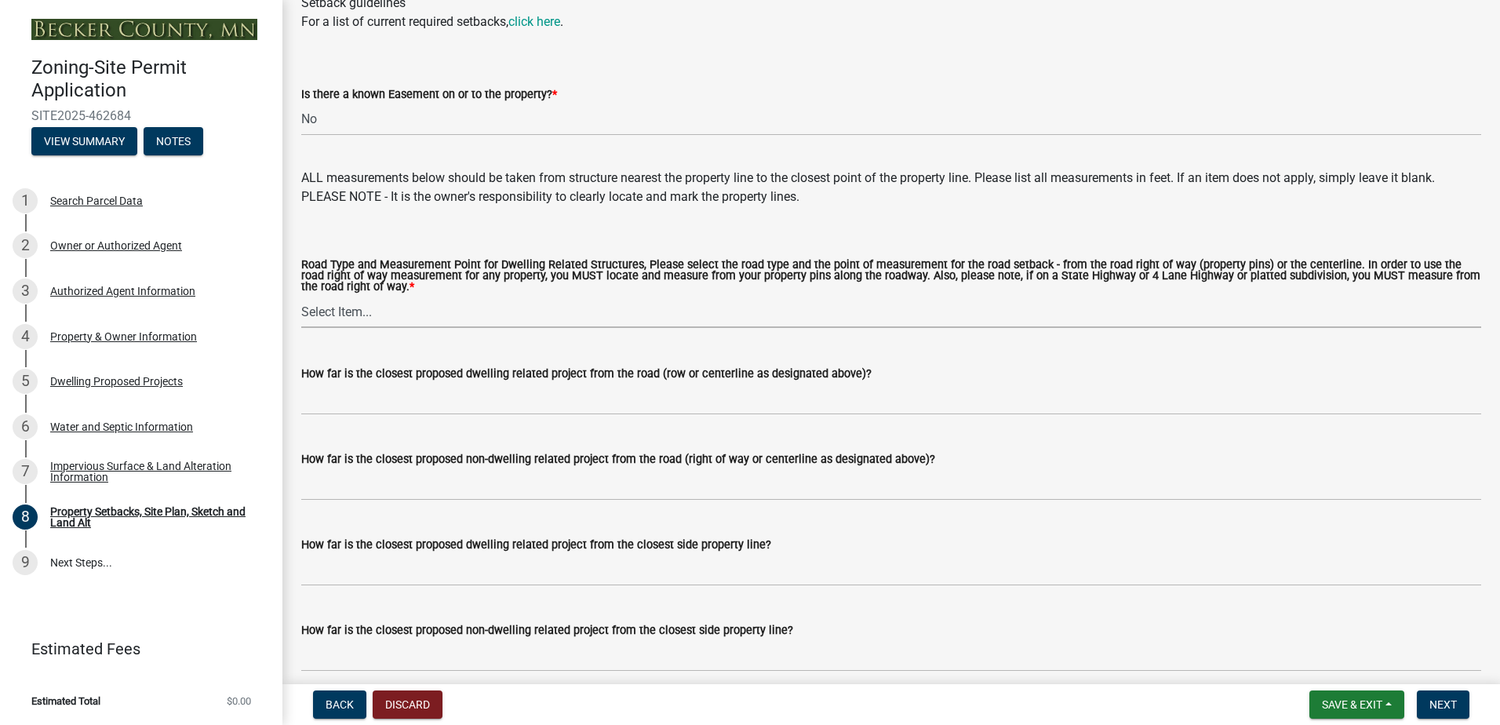
click at [364, 312] on select "Select Item... Private Easement - Right of Way Private Easement - Centerline Pu…" at bounding box center [891, 312] width 1180 height 32
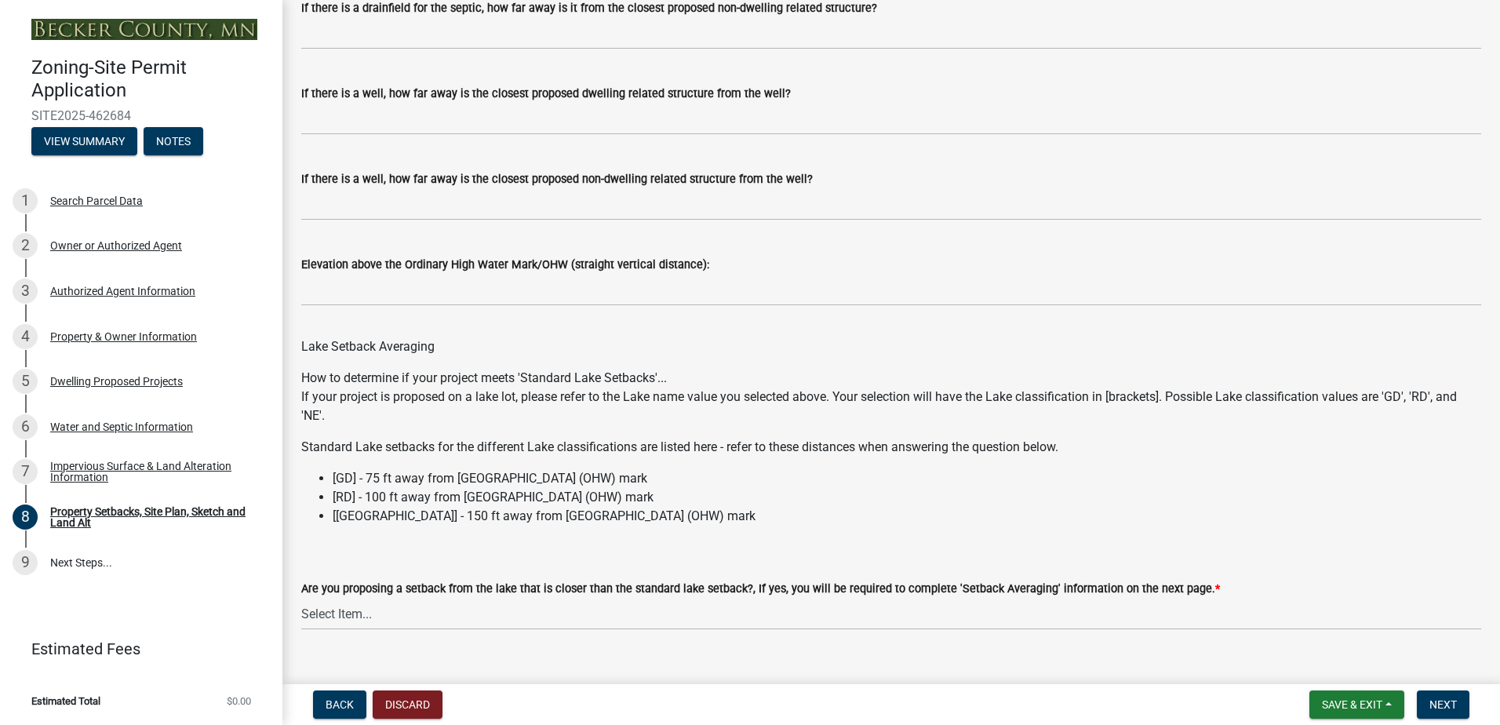
scroll to position [4536, 0]
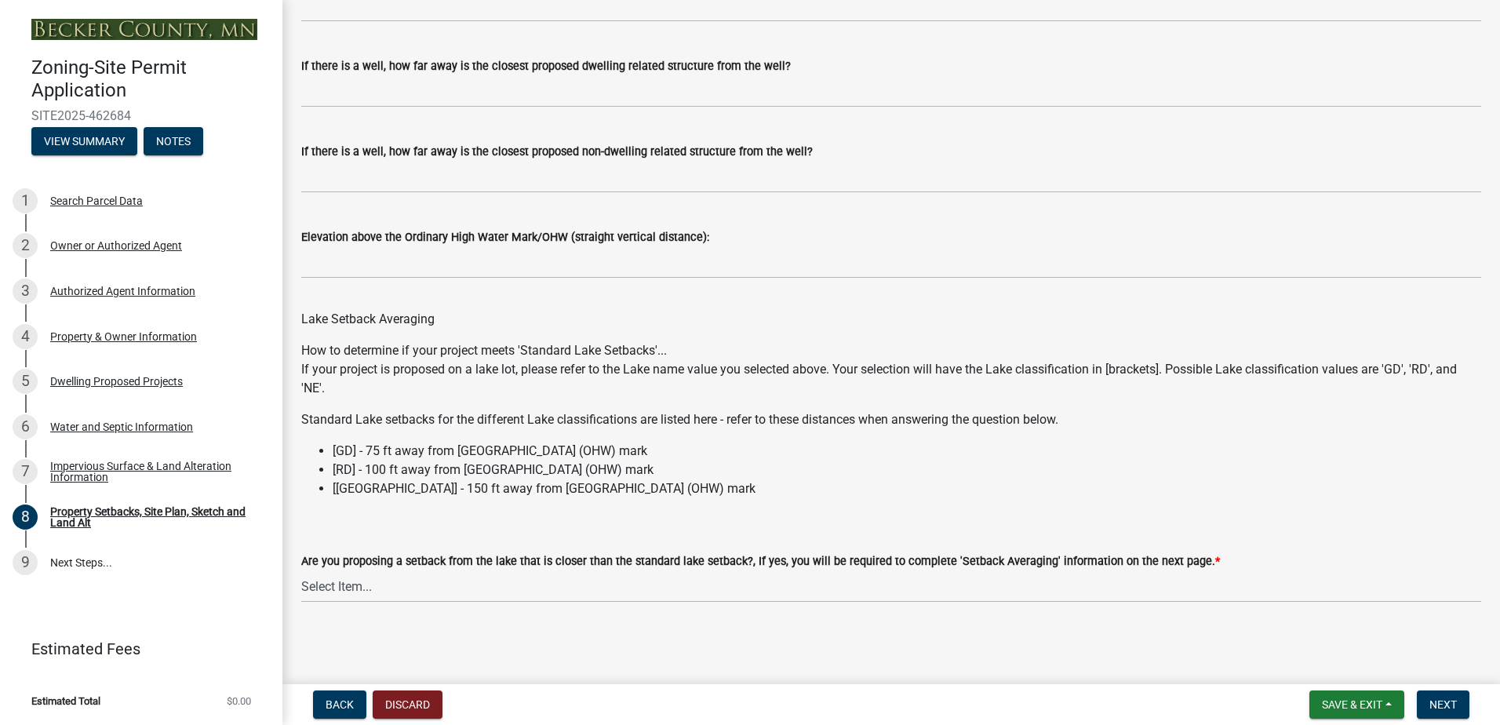
click at [375, 567] on label "Are you proposing a setback from the lake that is closer than the standard lake…" at bounding box center [760, 561] width 919 height 11
click at [375, 570] on select "Select Item... Yes No N/A" at bounding box center [891, 586] width 1180 height 32
click at [358, 586] on select "Select Item... Yes No N/A" at bounding box center [891, 586] width 1180 height 32
click at [301, 570] on select "Select Item... Yes No N/A" at bounding box center [891, 586] width 1180 height 32
select select "19d13e65-c93d-443e-910a-7a17299544cc"
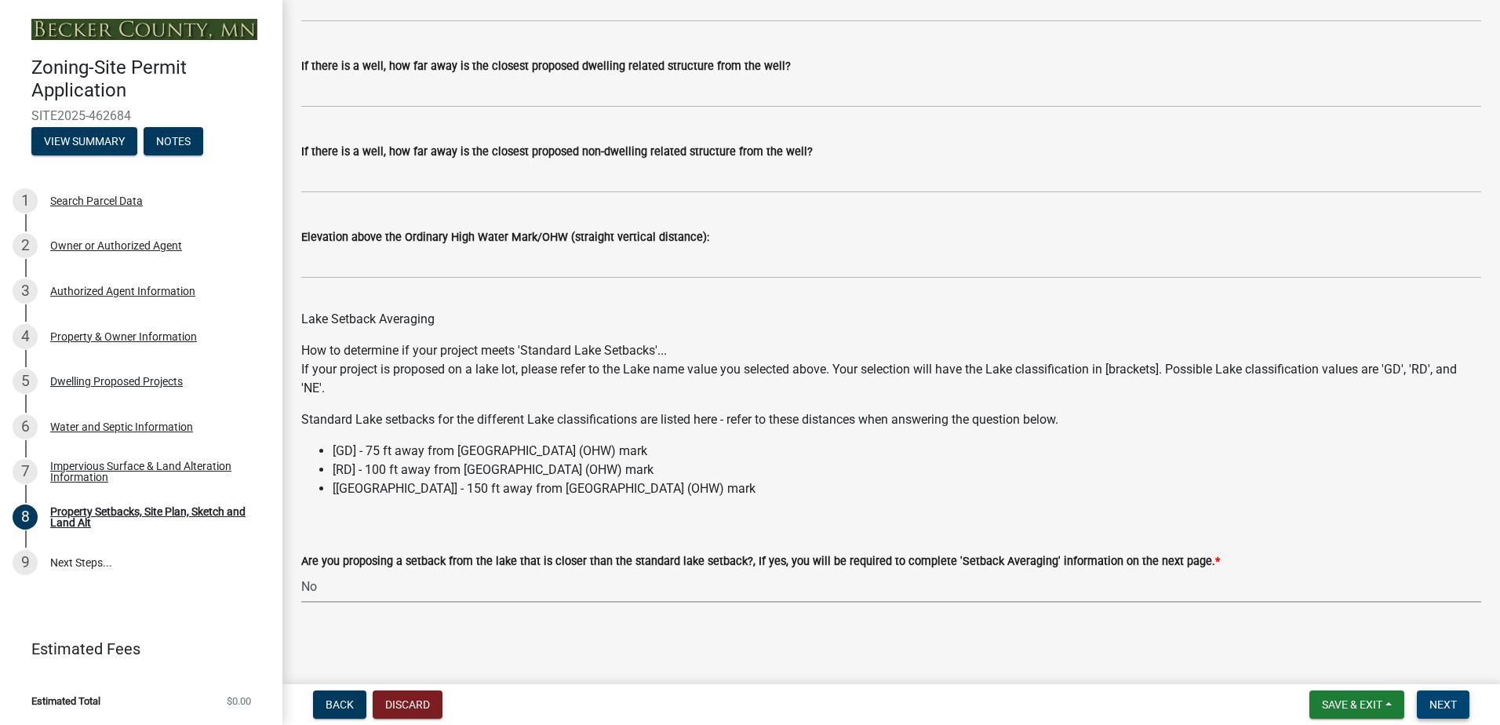
click at [1429, 716] on button "Next" at bounding box center [1443, 705] width 53 height 28
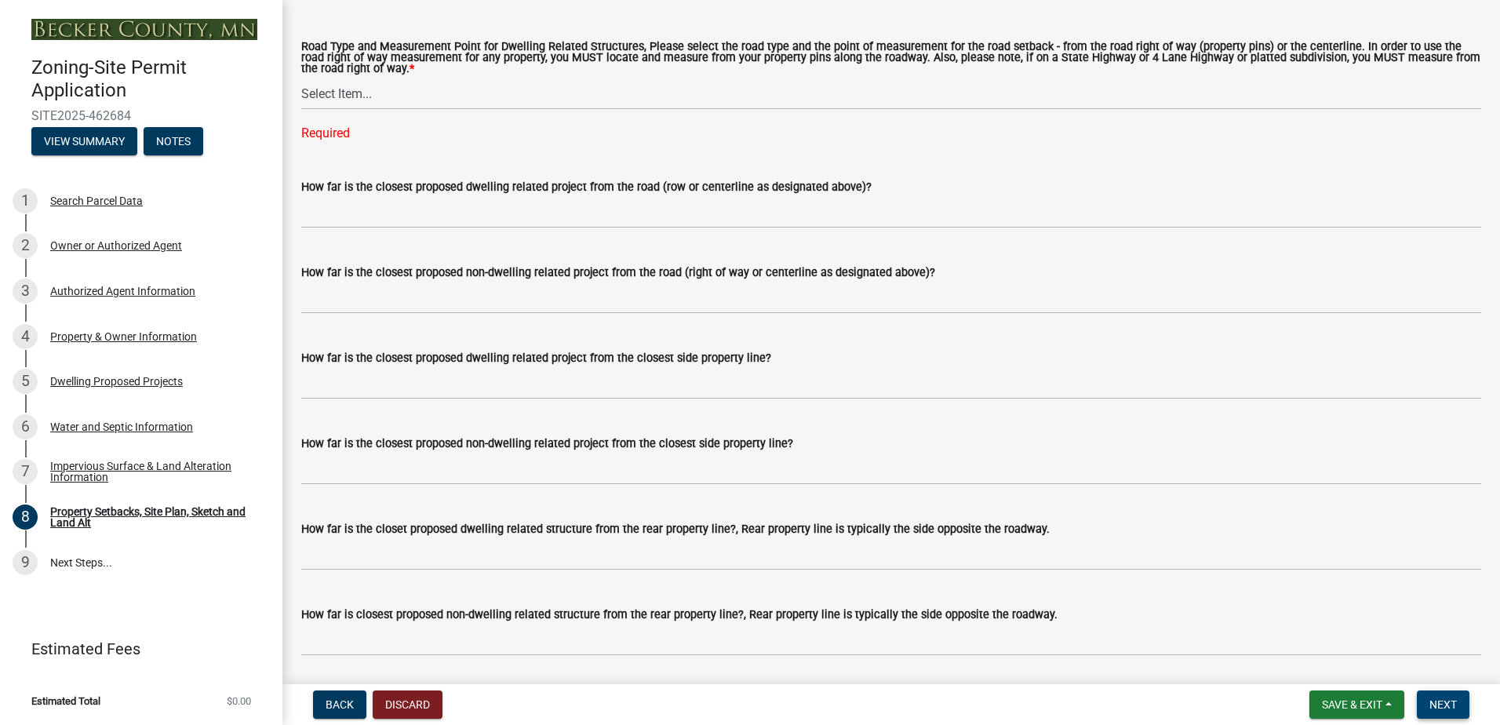
scroll to position [2888, 0]
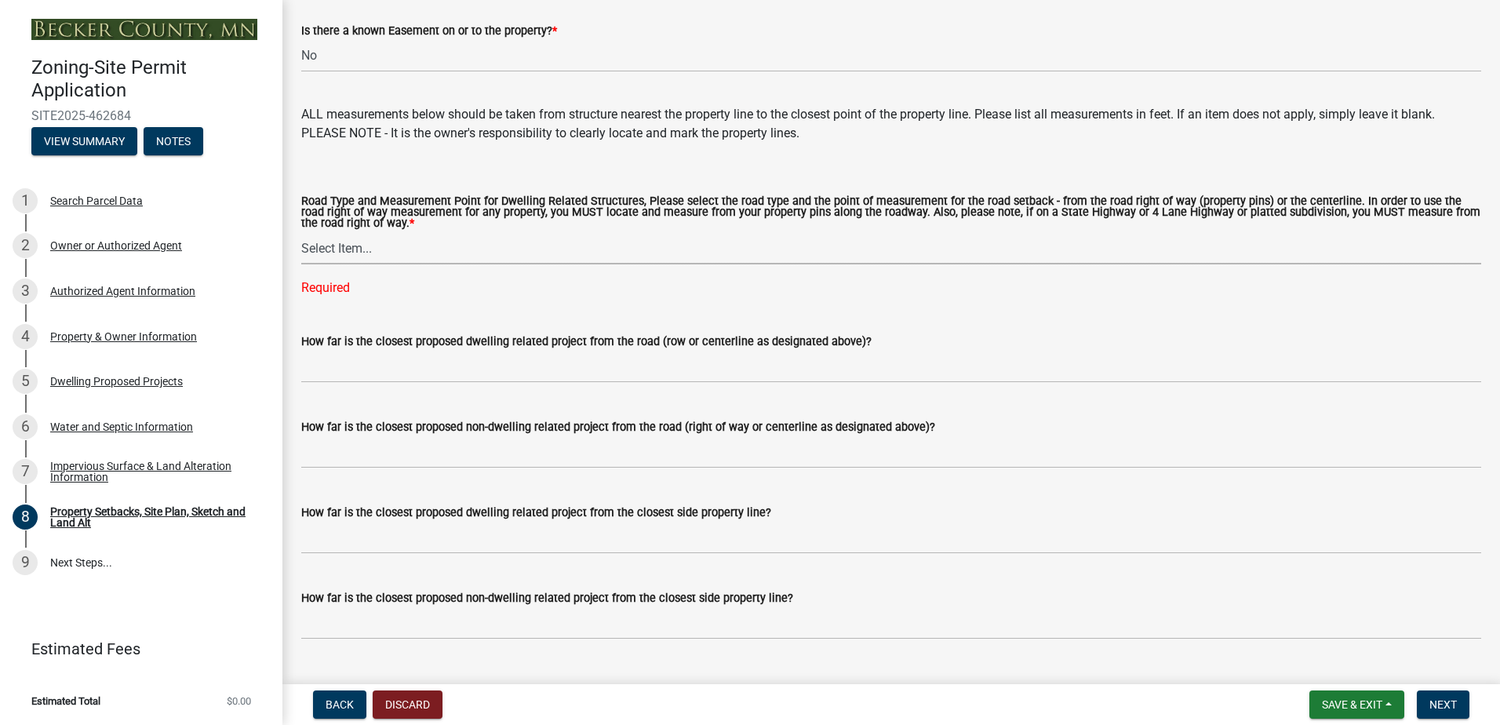
click at [337, 257] on select "Select Item... Private Easement - Right of Way Private Easement - Centerline Pu…" at bounding box center [891, 248] width 1180 height 32
click at [301, 236] on select "Select Item... Private Easement - Right of Way Private Easement - Centerline Pu…" at bounding box center [891, 248] width 1180 height 32
select select "a4ce8fad-3c47-4e2b-9375-28a8f2ee630b"
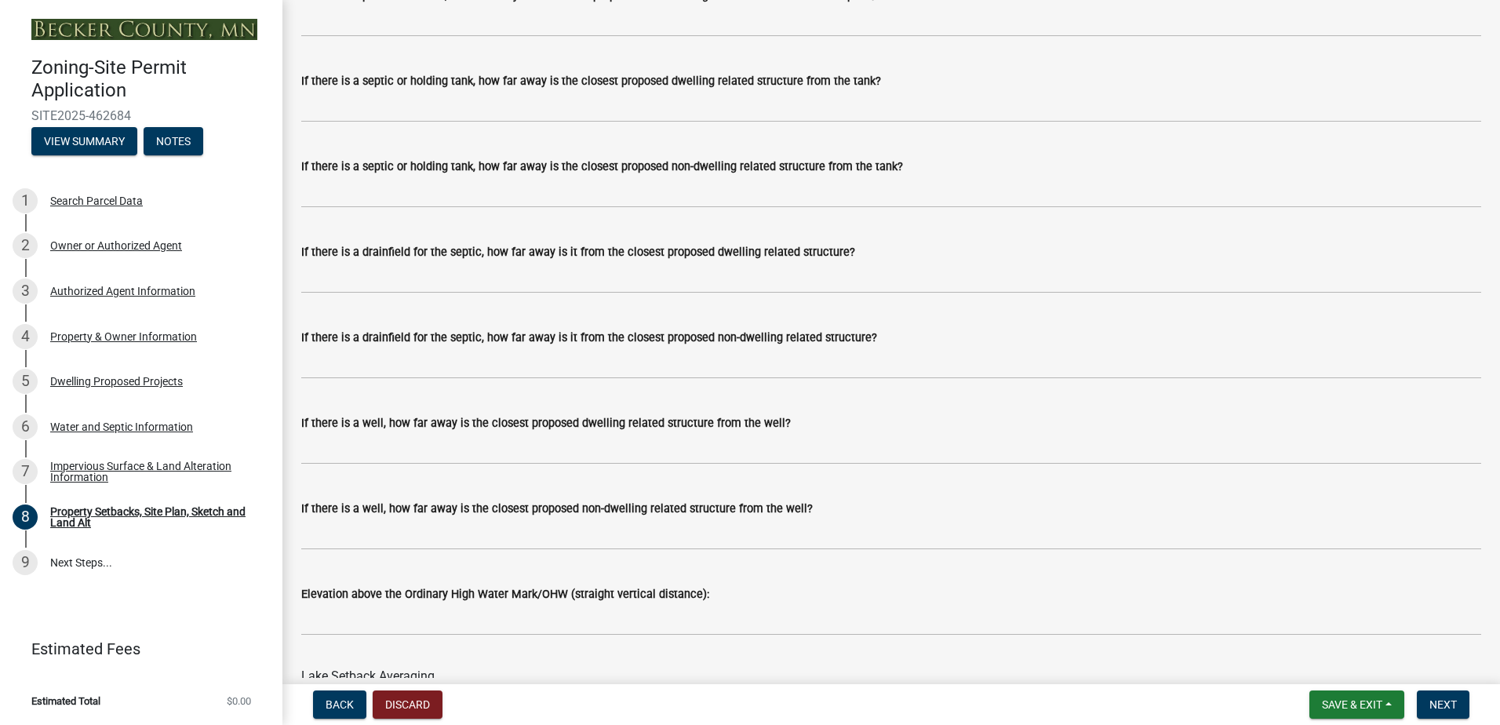
scroll to position [4505, 0]
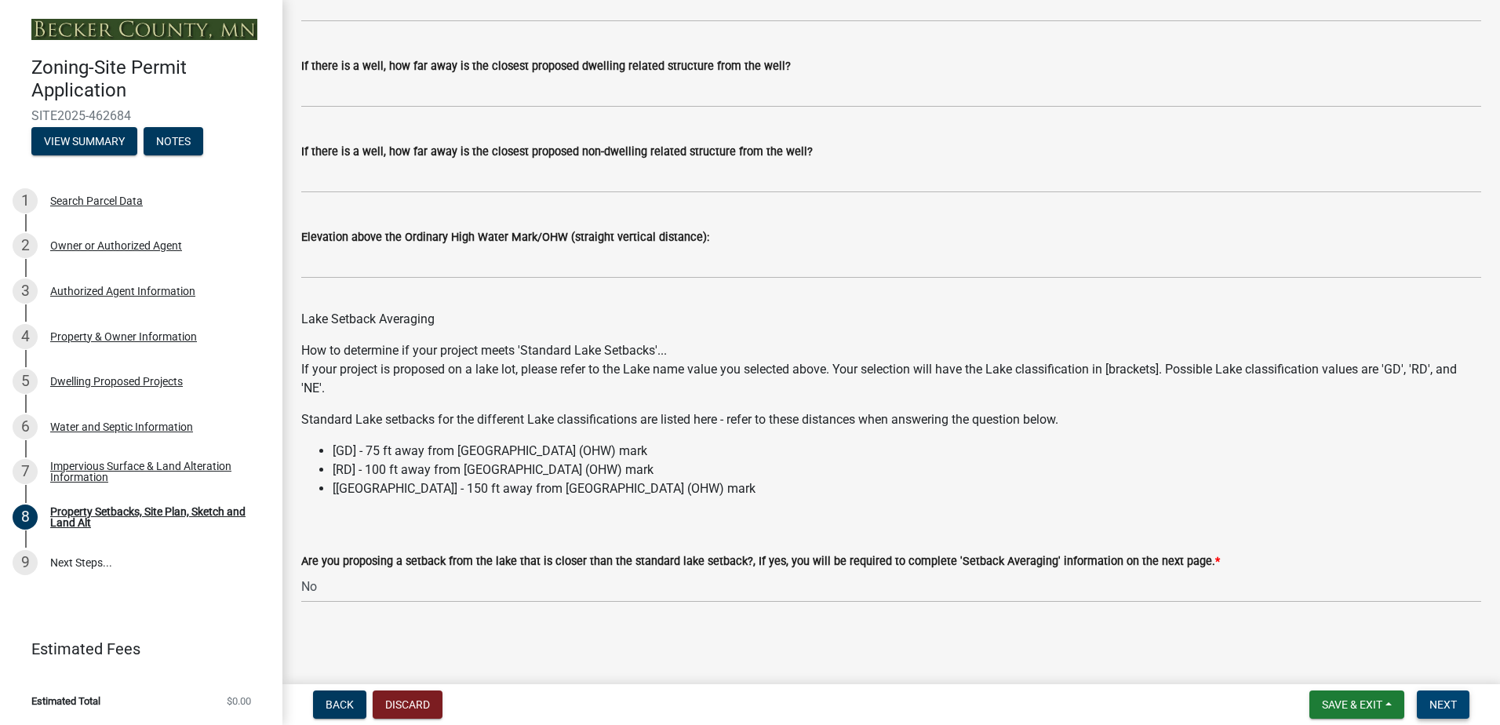
click at [1445, 704] on span "Next" at bounding box center [1443, 704] width 27 height 13
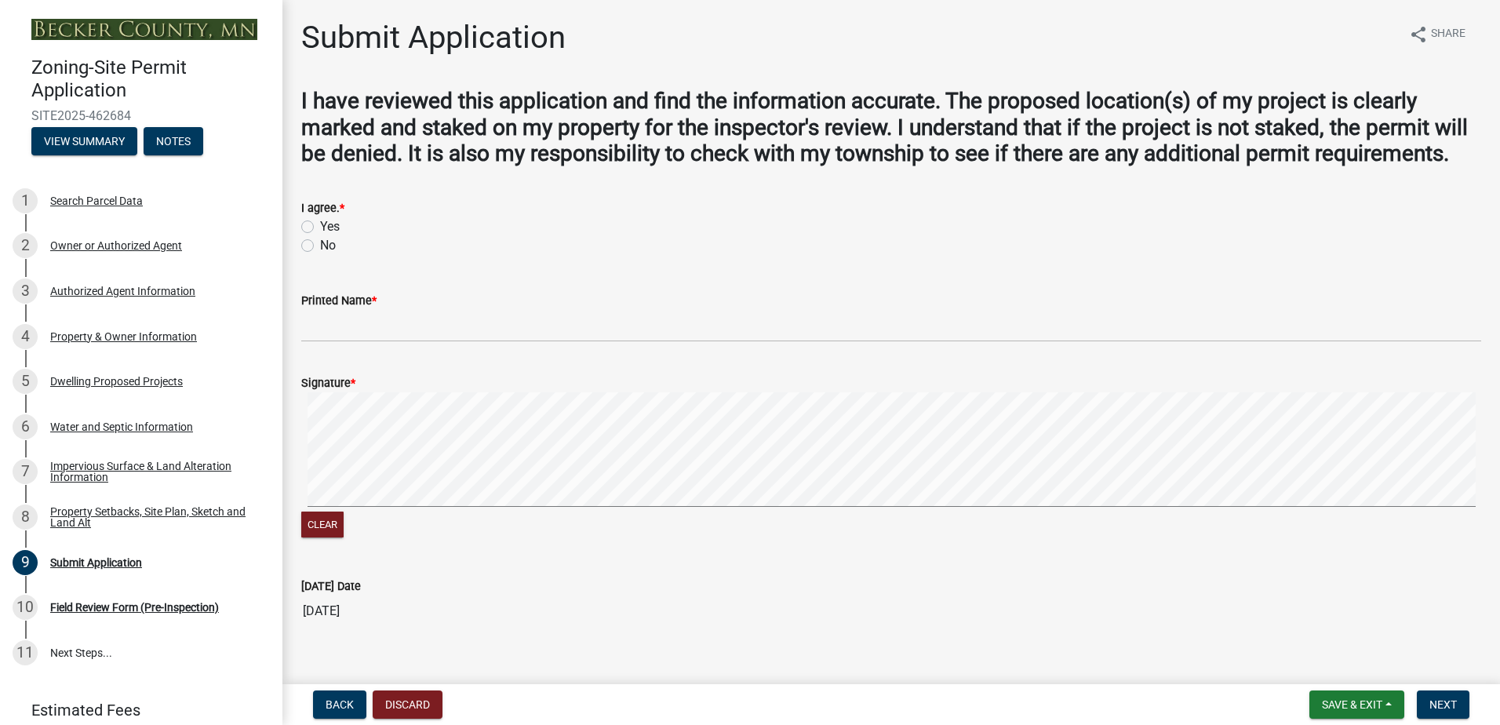
click at [320, 236] on label "Yes" at bounding box center [330, 226] width 20 height 19
click at [320, 228] on input "Yes" at bounding box center [325, 222] width 10 height 10
radio input "true"
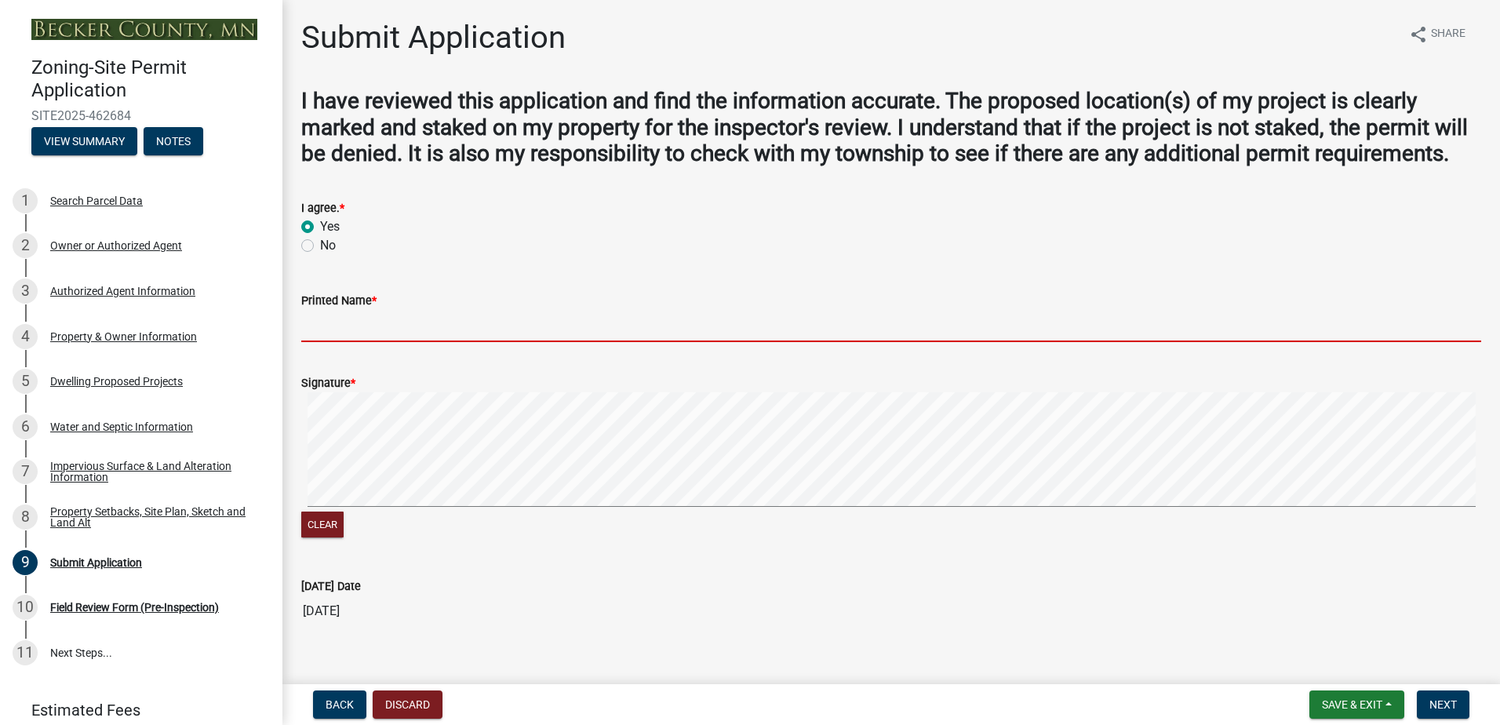
click at [314, 342] on input "Printed Name *" at bounding box center [891, 326] width 1180 height 32
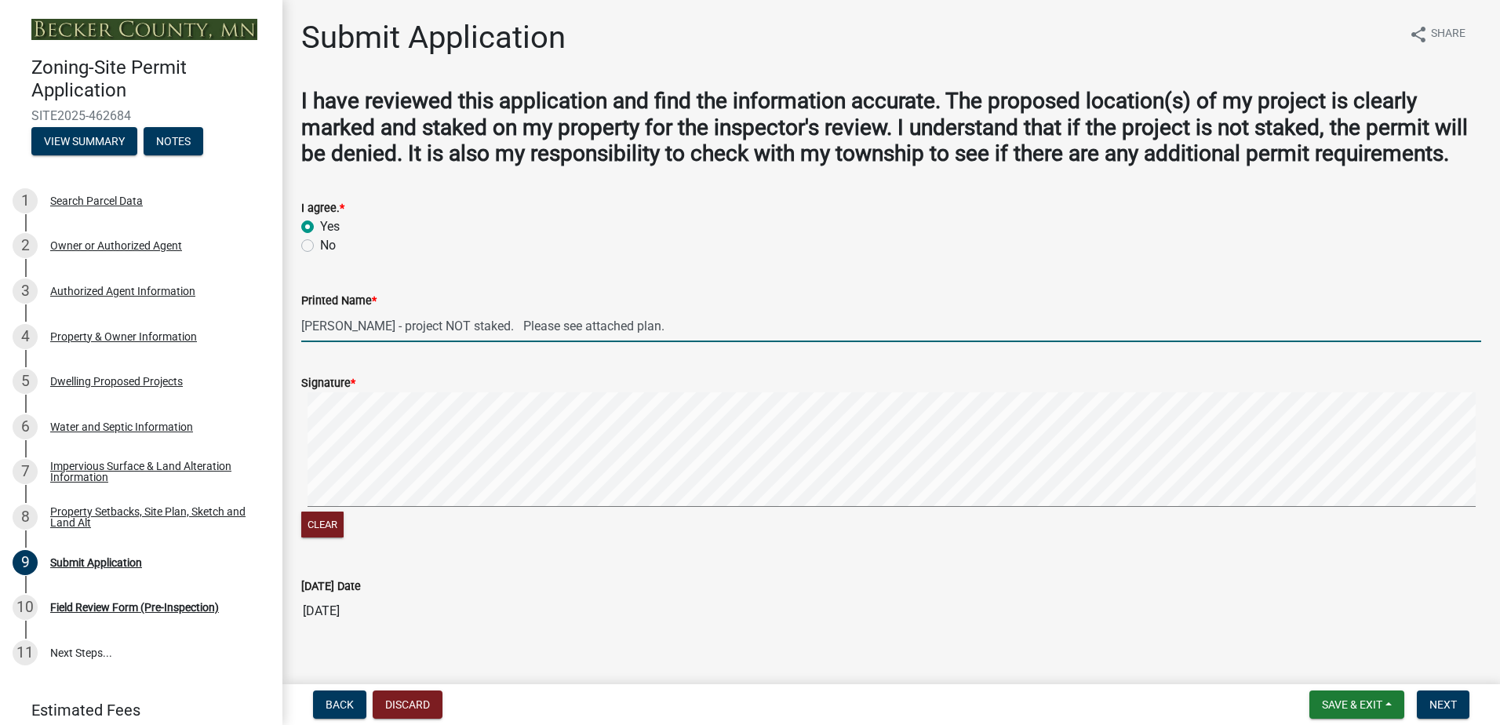
type input "[PERSON_NAME] - project NOT staked. Please see attached plan."
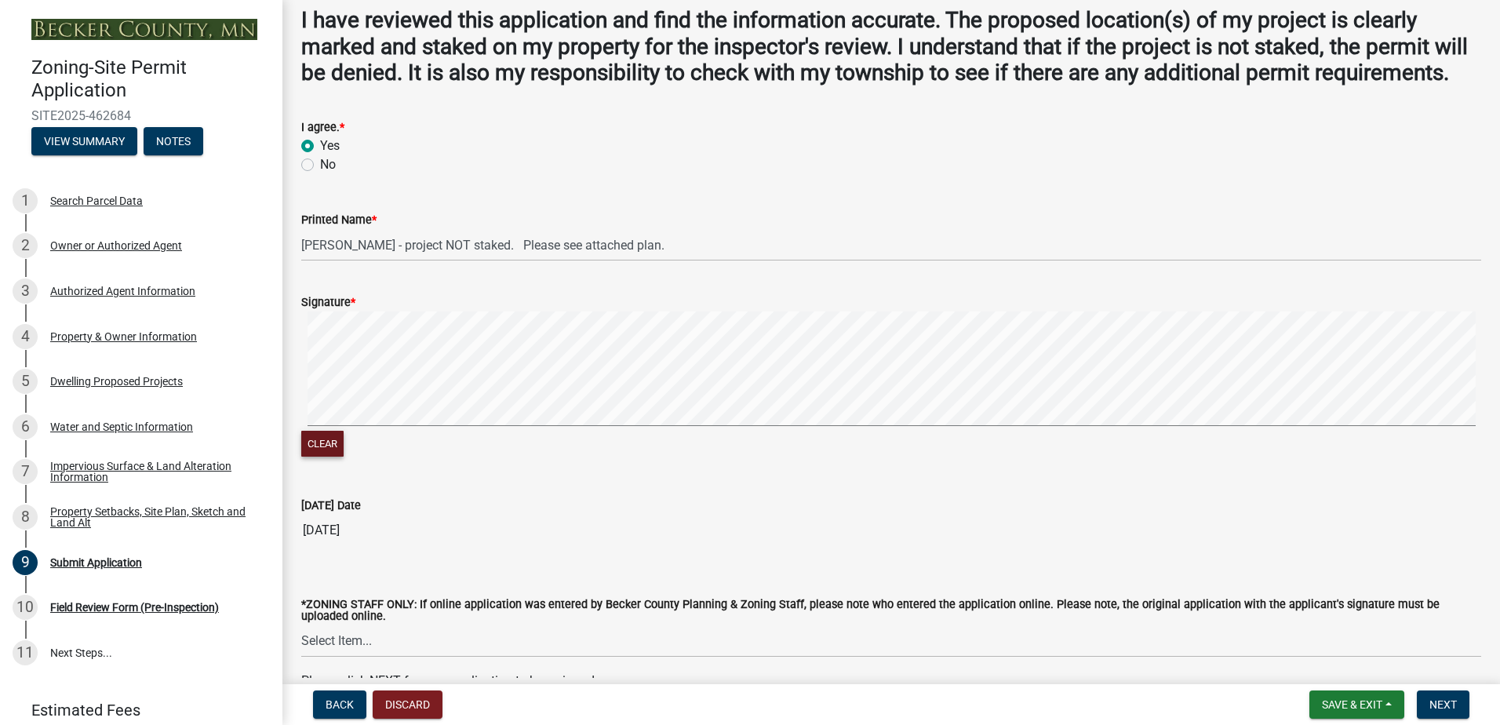
scroll to position [194, 0]
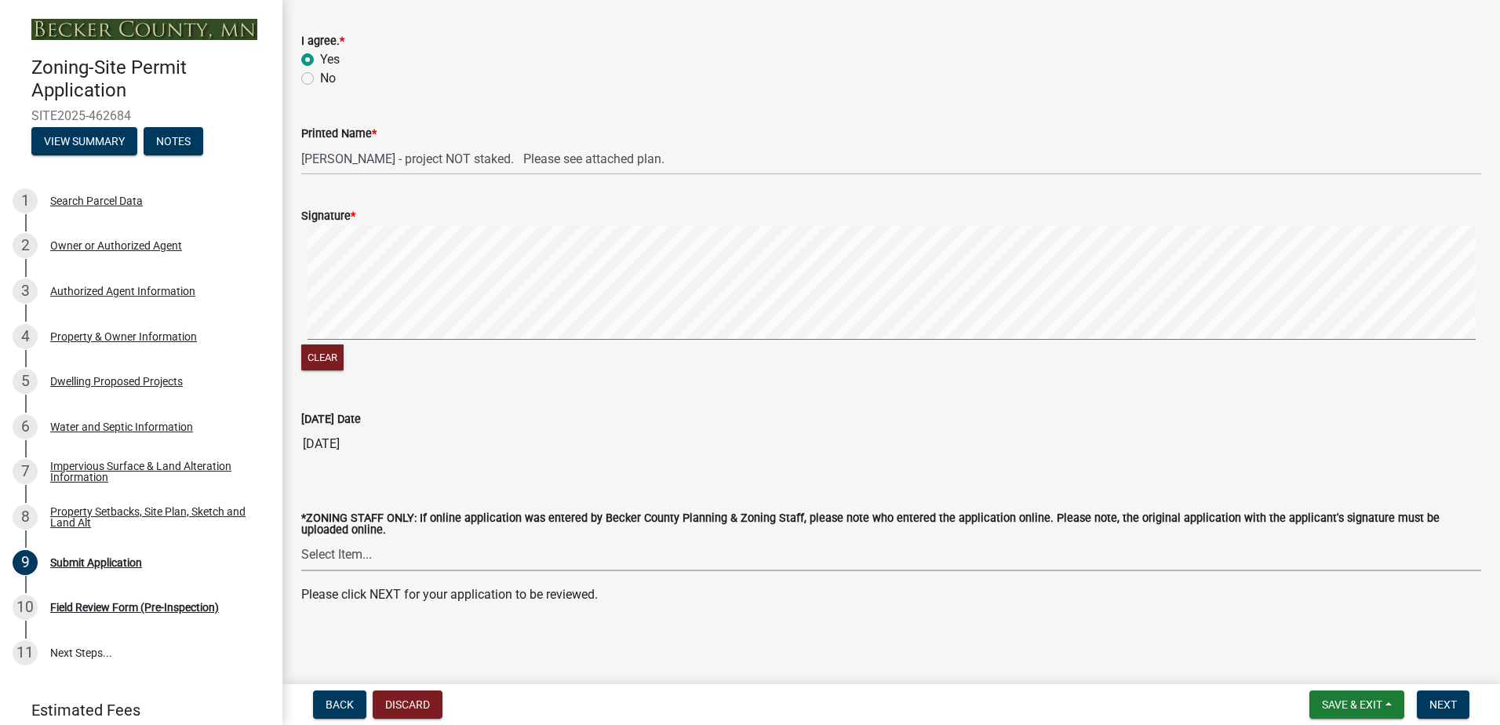
click at [516, 559] on select "Select Item... [PERSON_NAME] [PERSON_NAME] [PERSON_NAME] [PERSON_NAME] [PERSON_…" at bounding box center [891, 555] width 1180 height 32
click at [563, 479] on div "*ZONING STAFF ONLY: If online application was entered by Becker County Planning…" at bounding box center [891, 521] width 1180 height 98
click at [1443, 698] on span "Next" at bounding box center [1443, 704] width 27 height 13
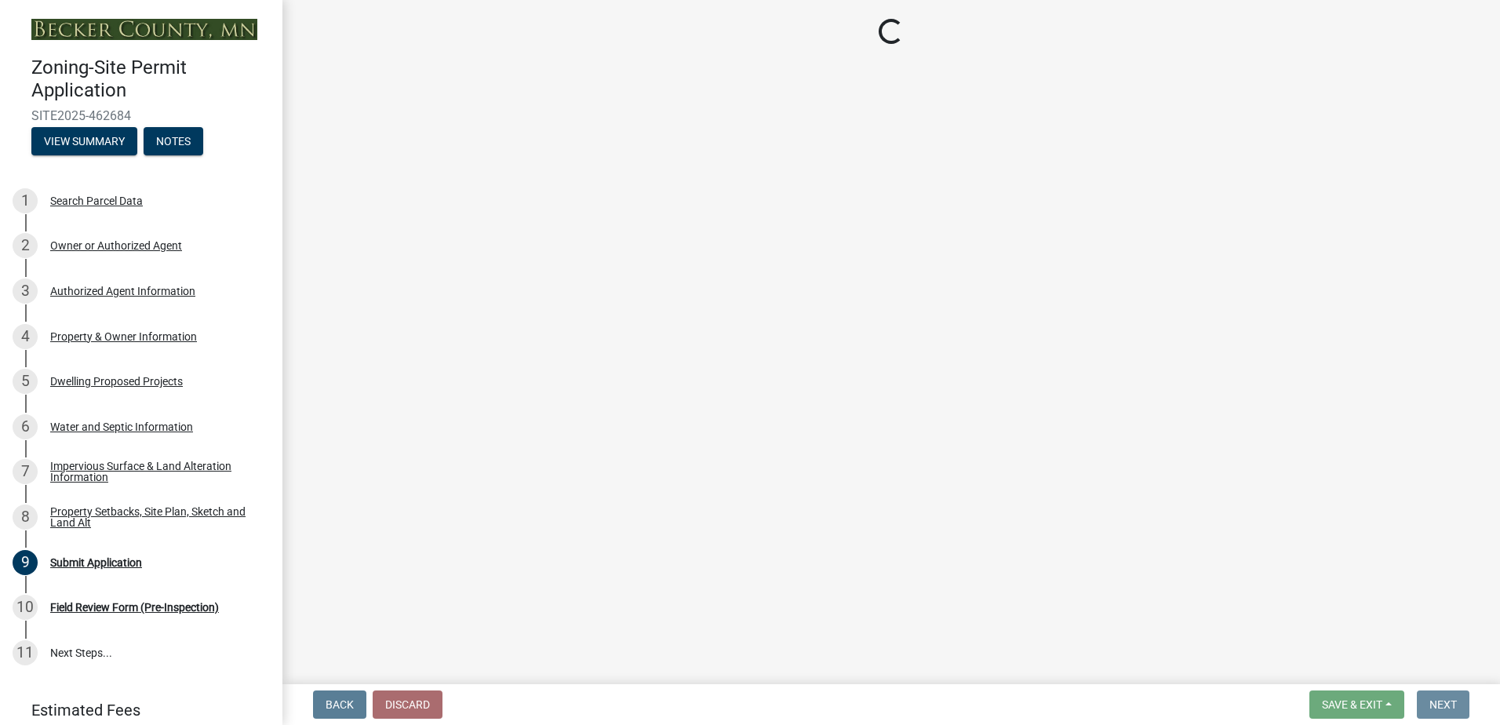
scroll to position [0, 0]
